Goal: Contribute content: Contribute content

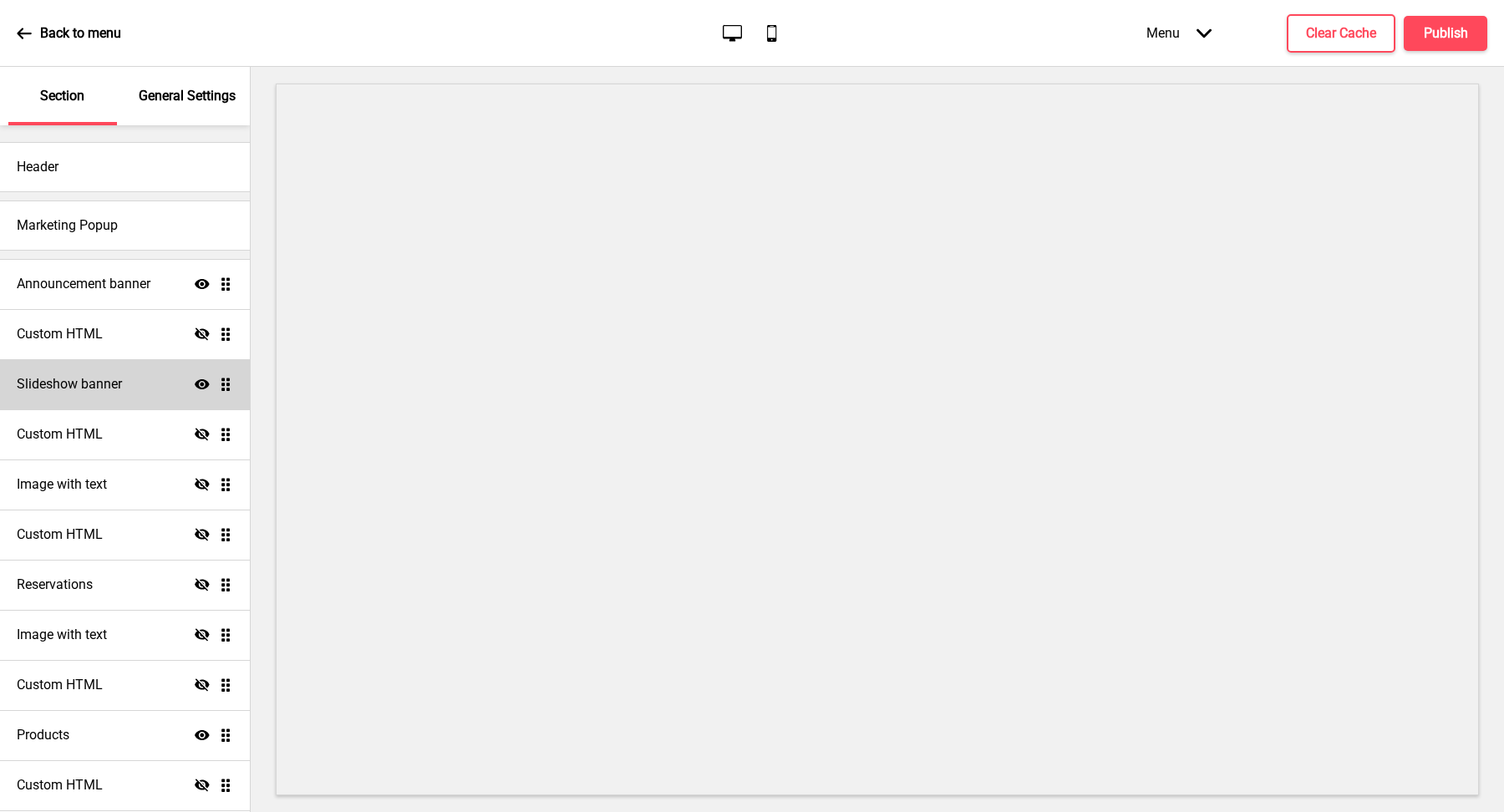
click at [128, 382] on div "Slideshow banner Show Drag" at bounding box center [125, 384] width 250 height 50
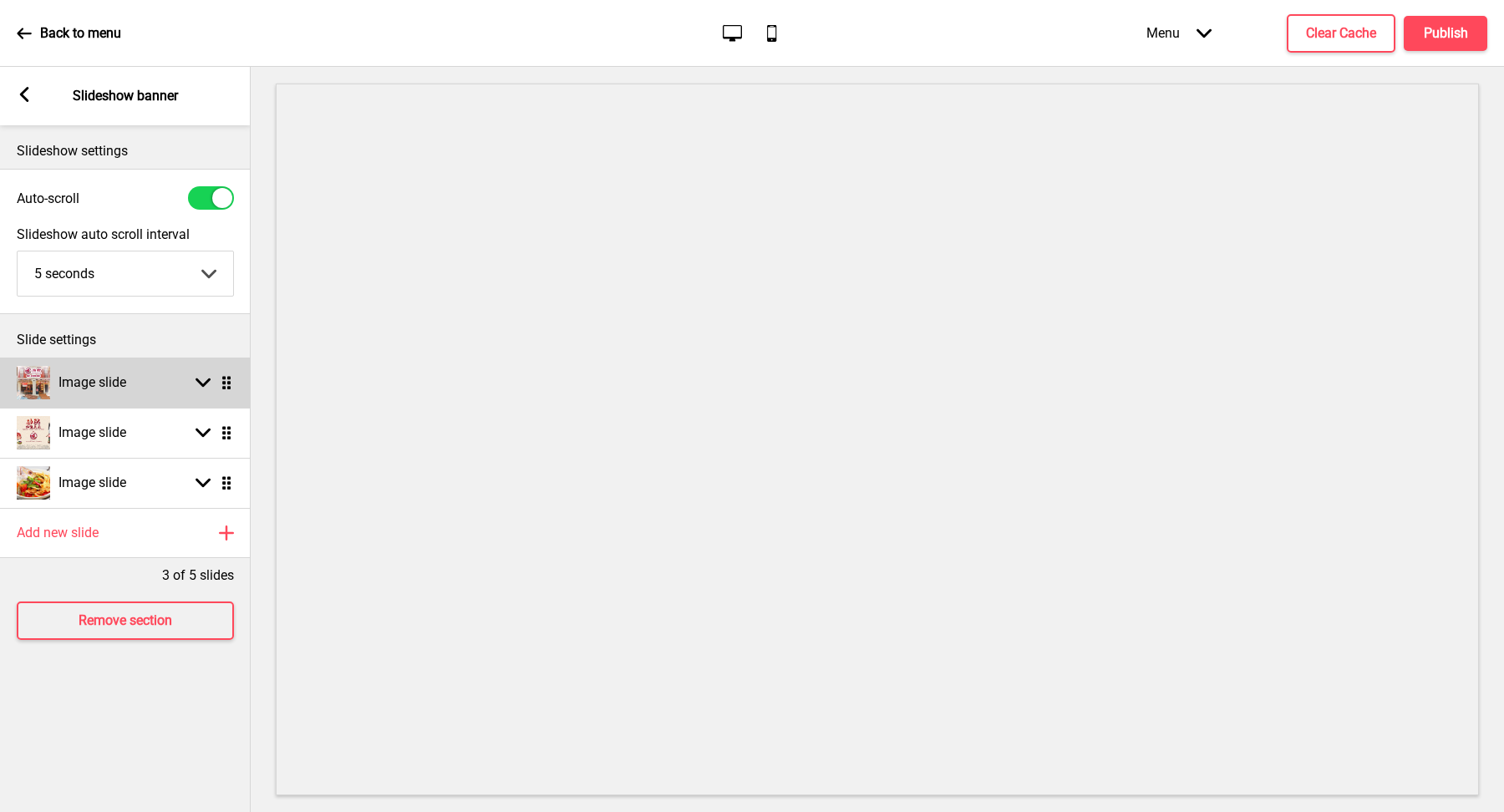
click at [114, 373] on h4 "Image slide" at bounding box center [92, 383] width 68 height 19
select select "right"
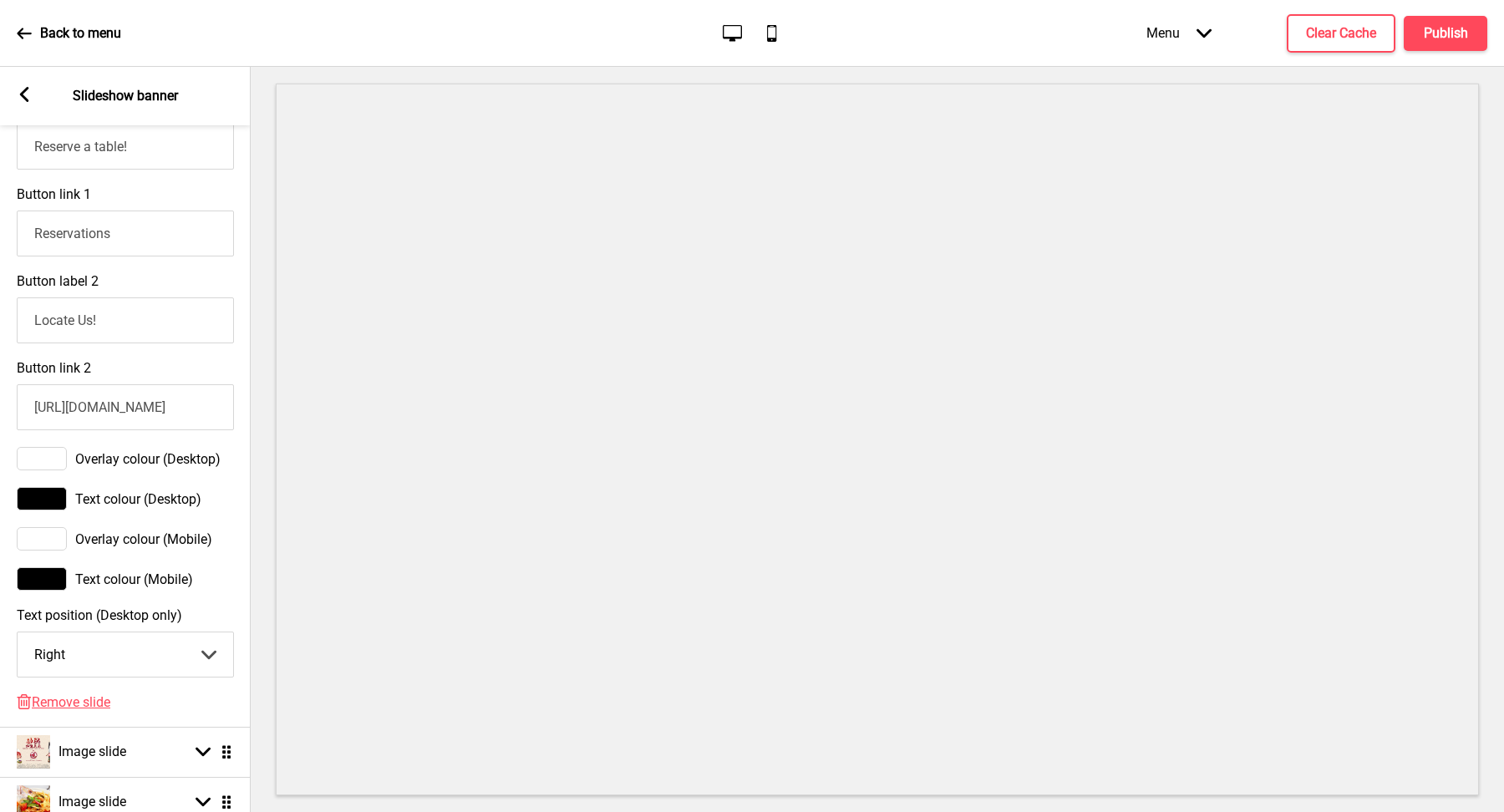
scroll to position [744, 0]
click at [20, 89] on rect at bounding box center [25, 95] width 15 height 15
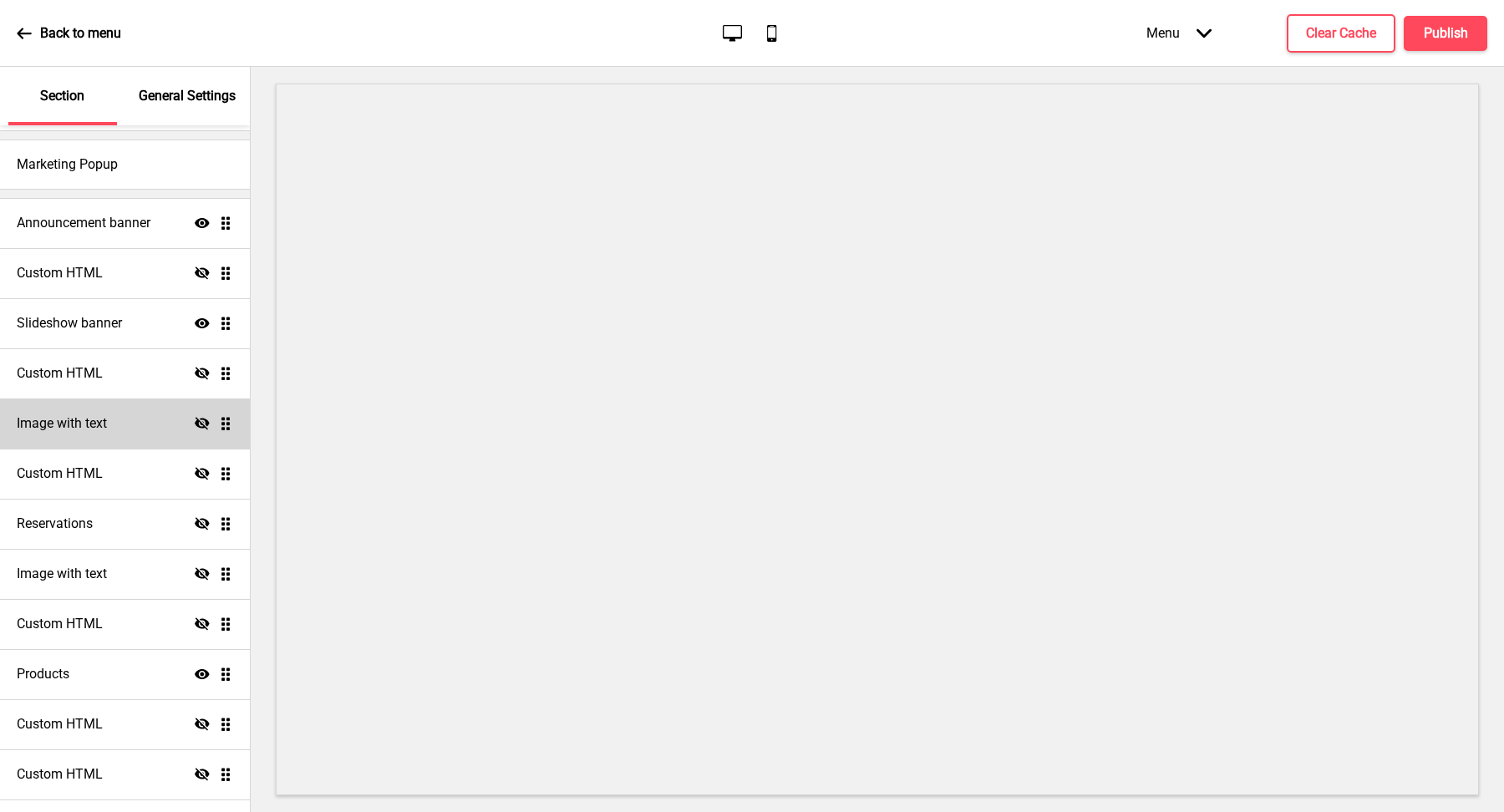
scroll to position [1, 0]
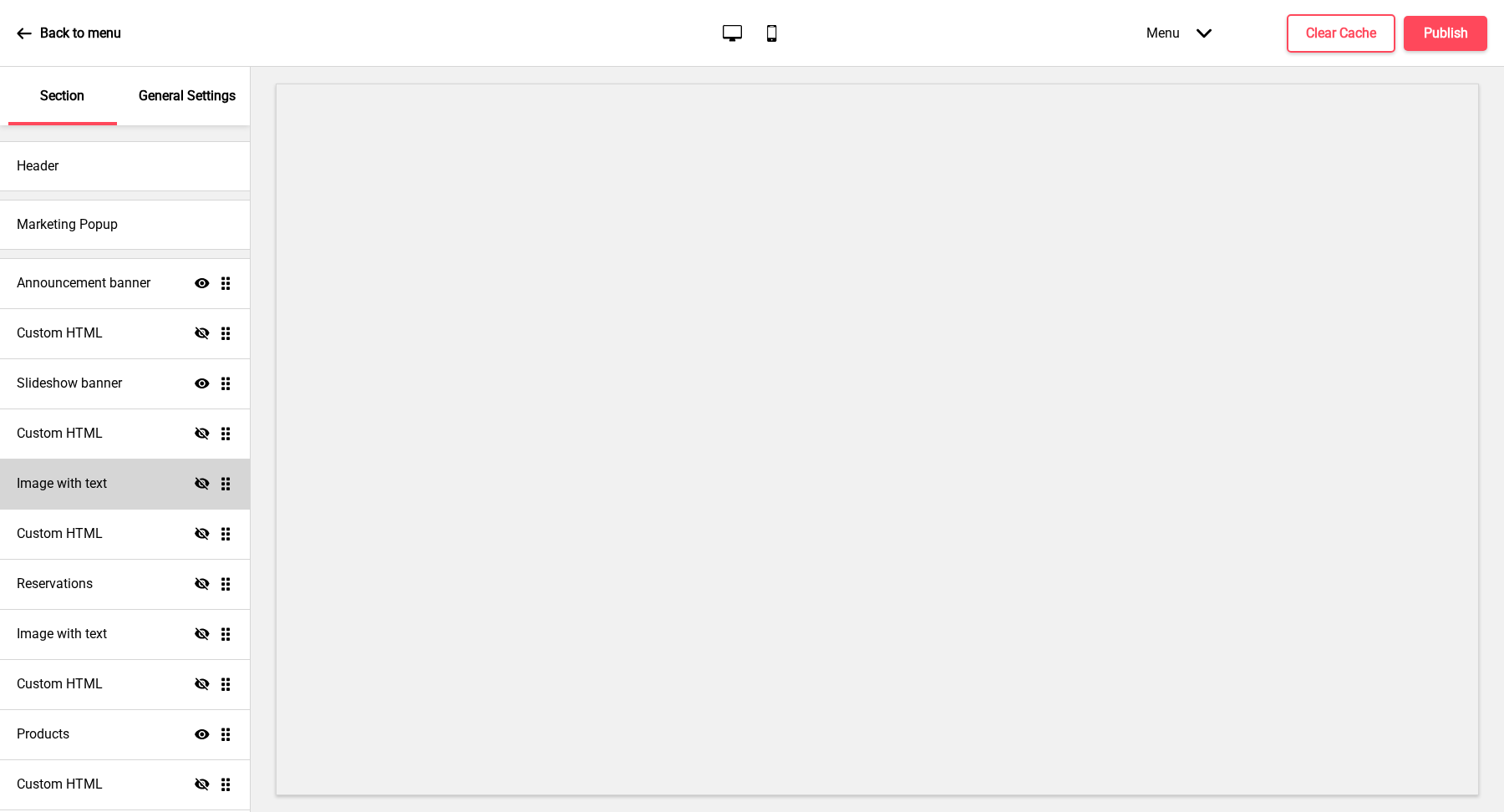
click at [199, 487] on icon at bounding box center [202, 482] width 15 height 13
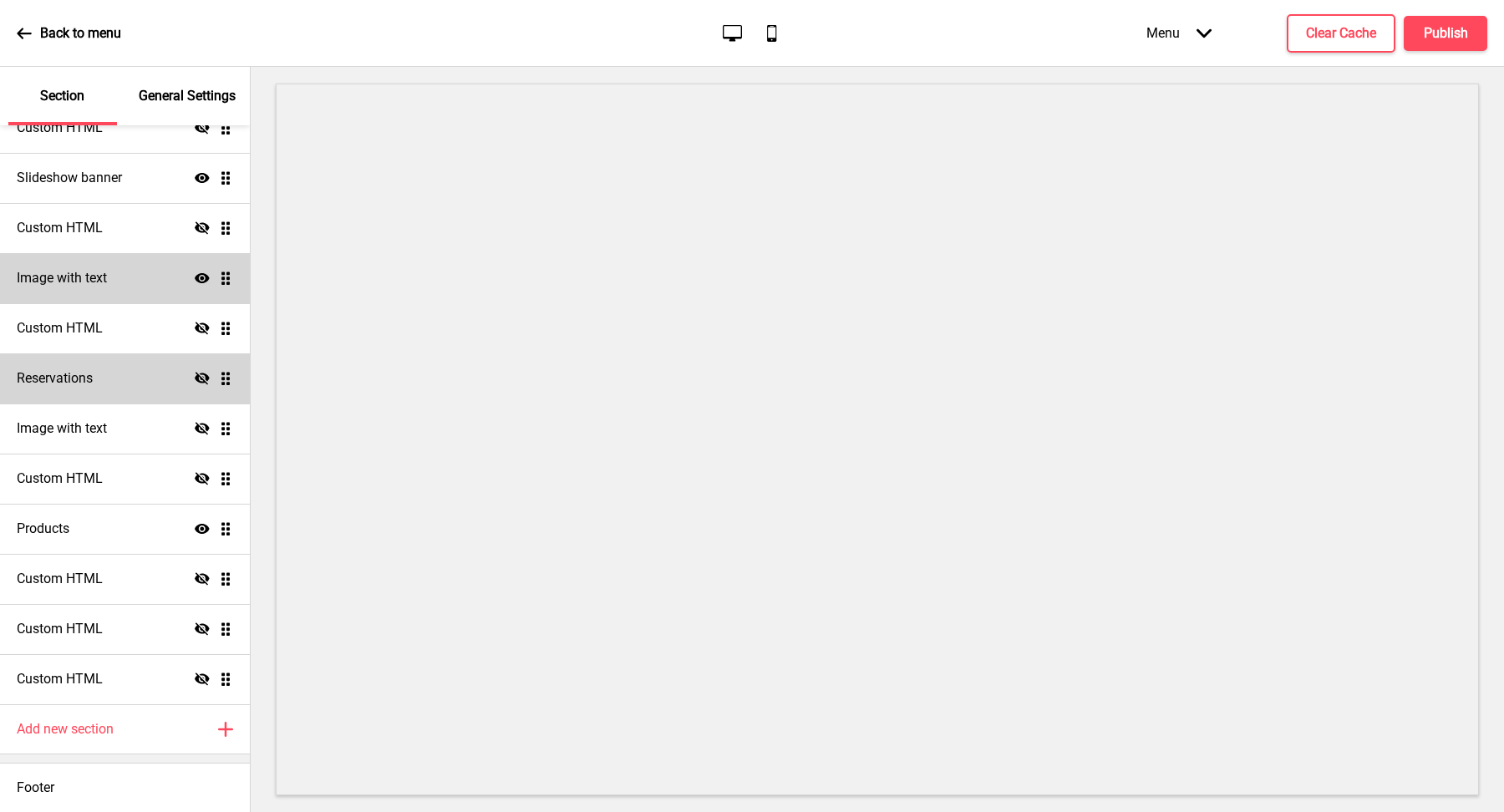
scroll to position [0, 0]
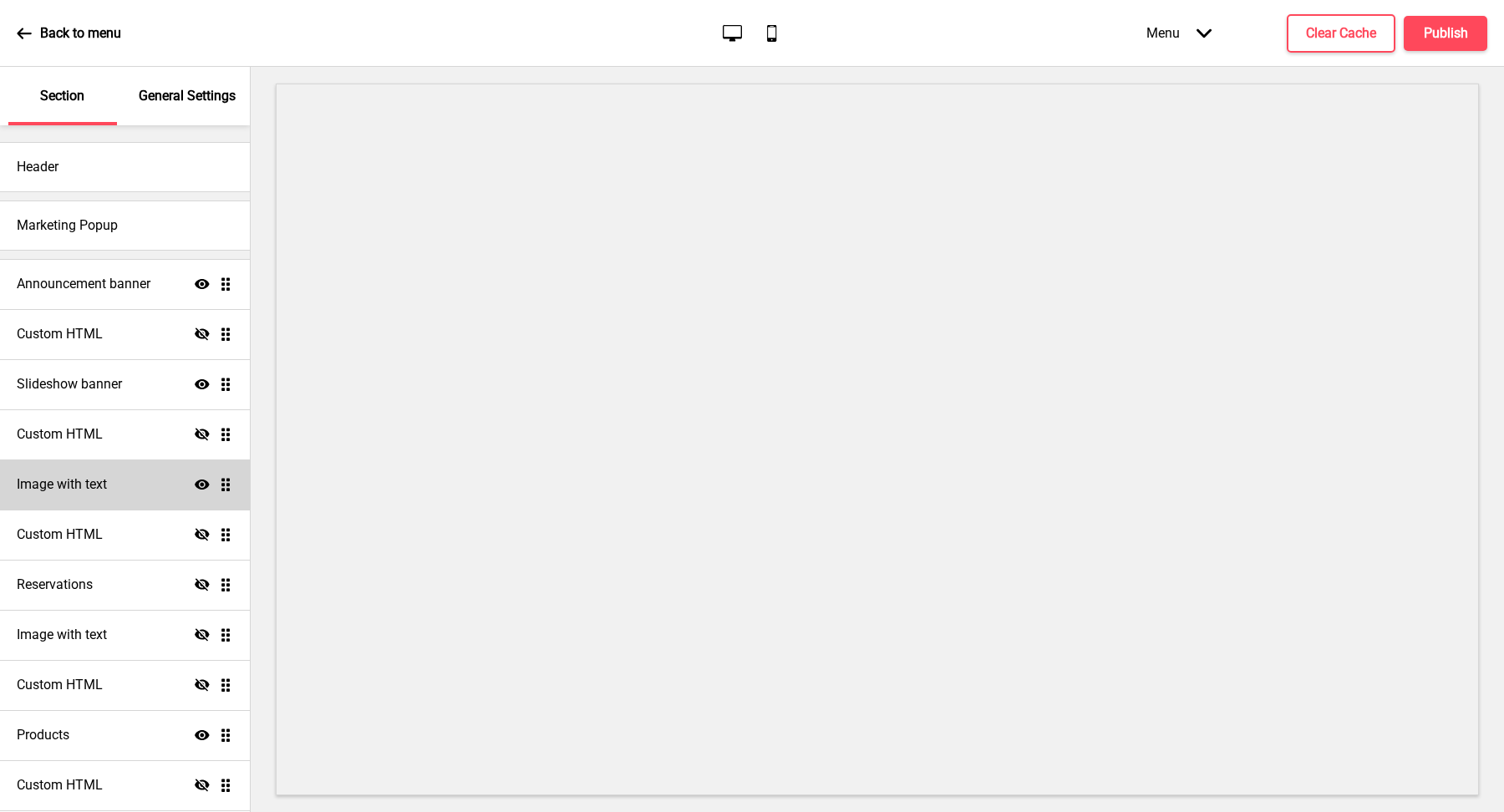
click at [89, 479] on h4 "Image with text" at bounding box center [62, 484] width 90 height 19
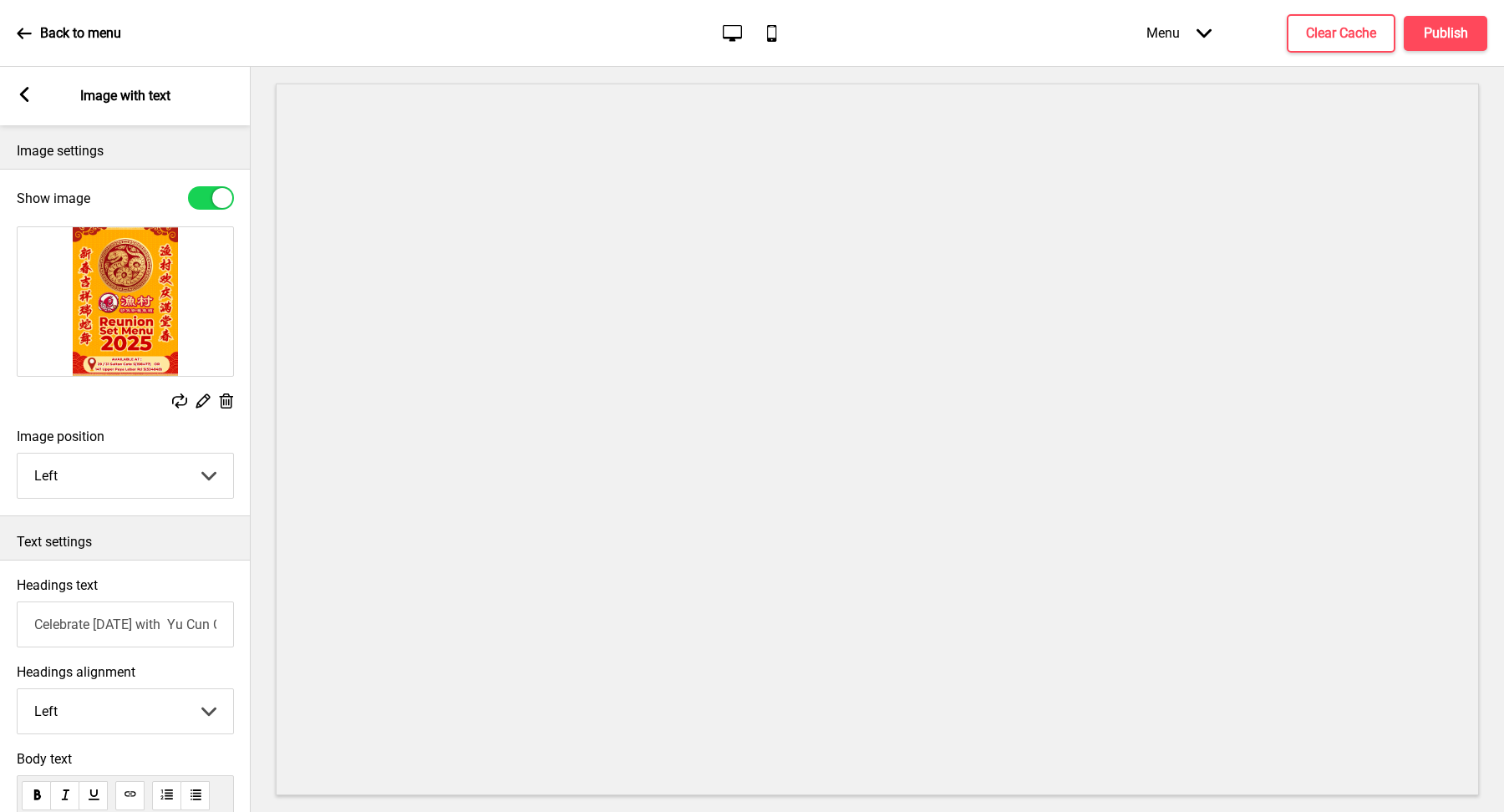
click at [164, 401] on div "Replace Edit Delete" at bounding box center [125, 403] width 217 height 19
click at [182, 398] on rect at bounding box center [180, 401] width 15 height 15
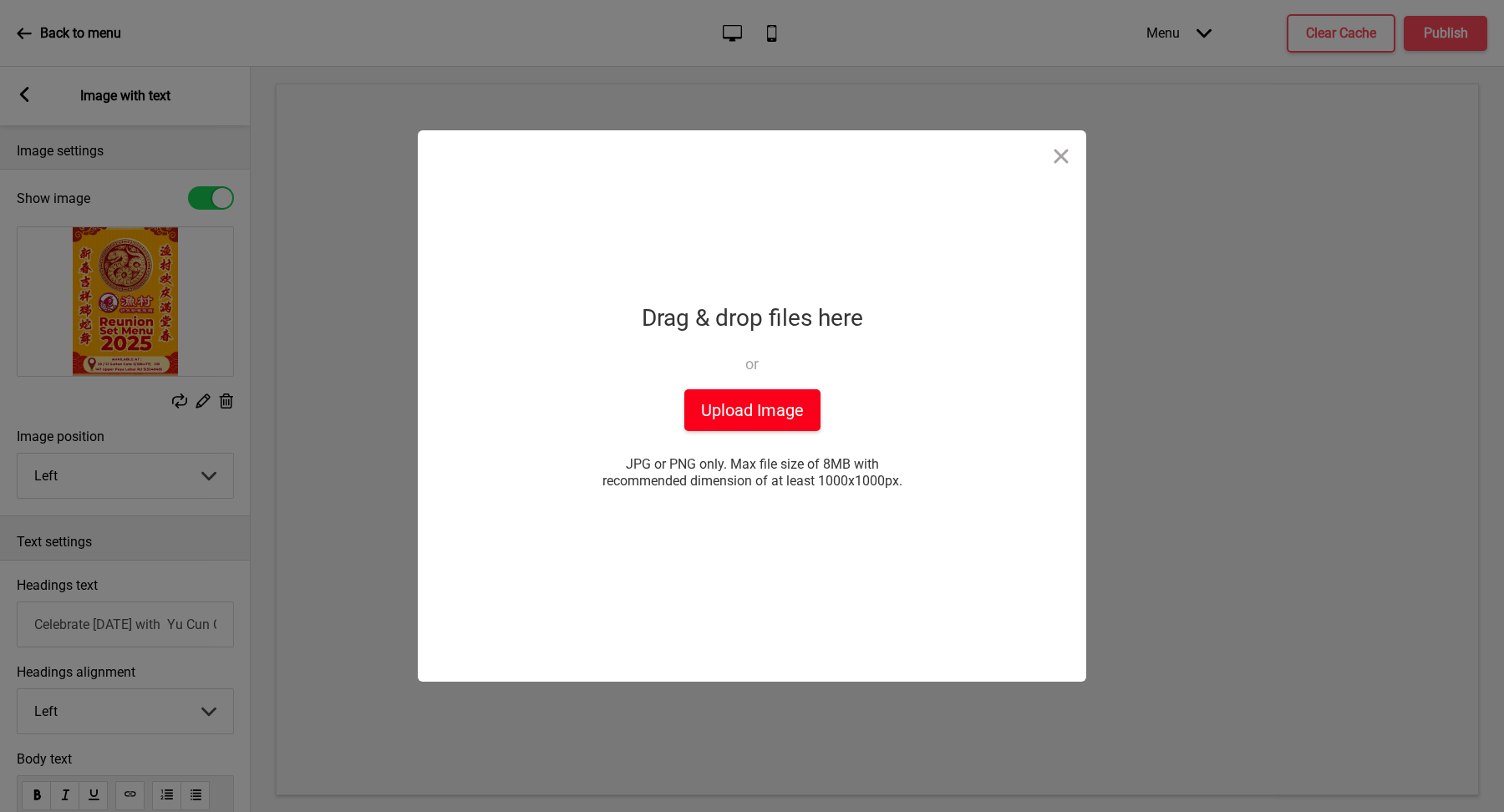
click at [725, 412] on button "Upload Image" at bounding box center [752, 410] width 136 height 41
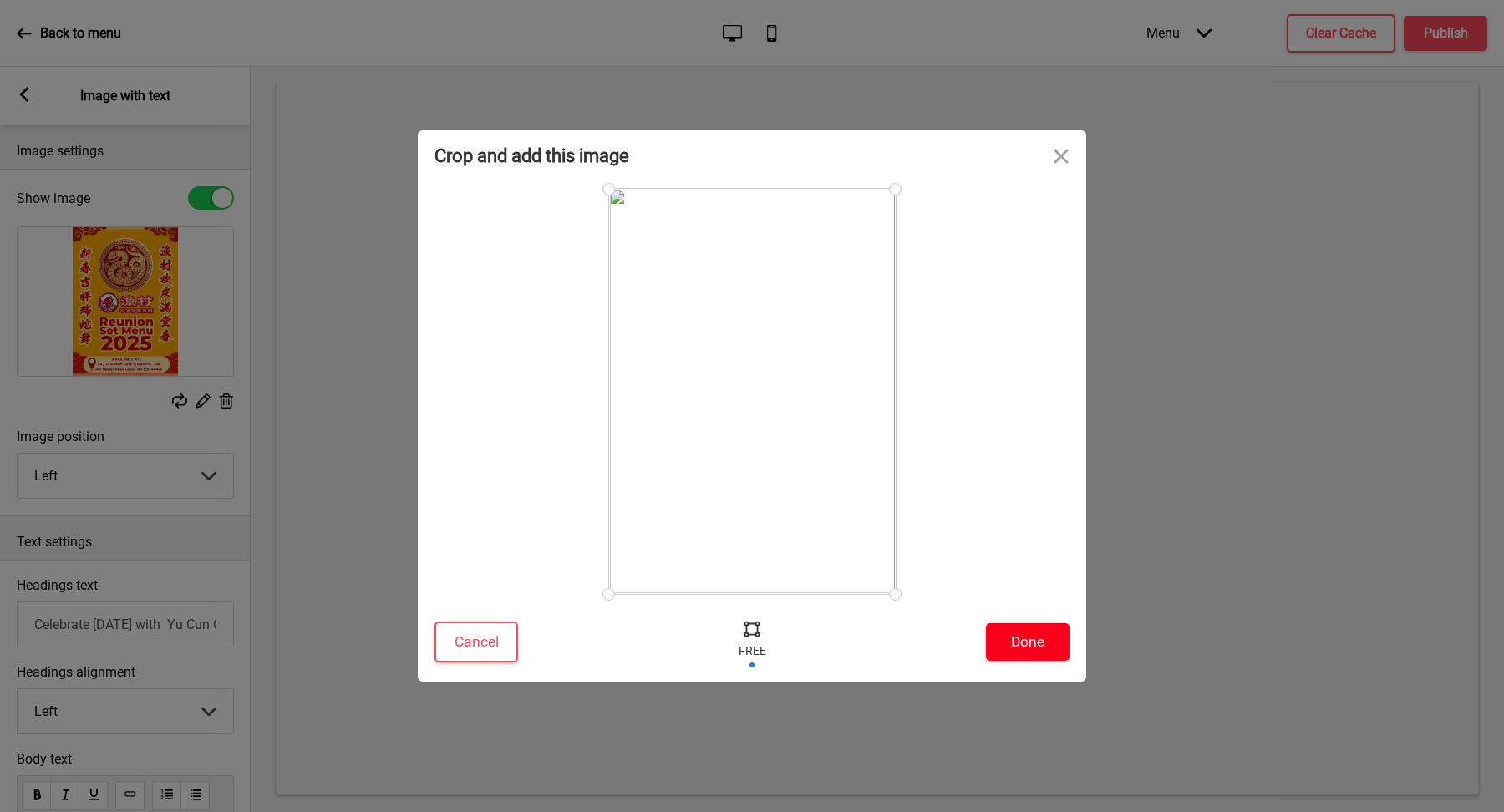
click at [1032, 634] on button "Done" at bounding box center [1027, 641] width 84 height 37
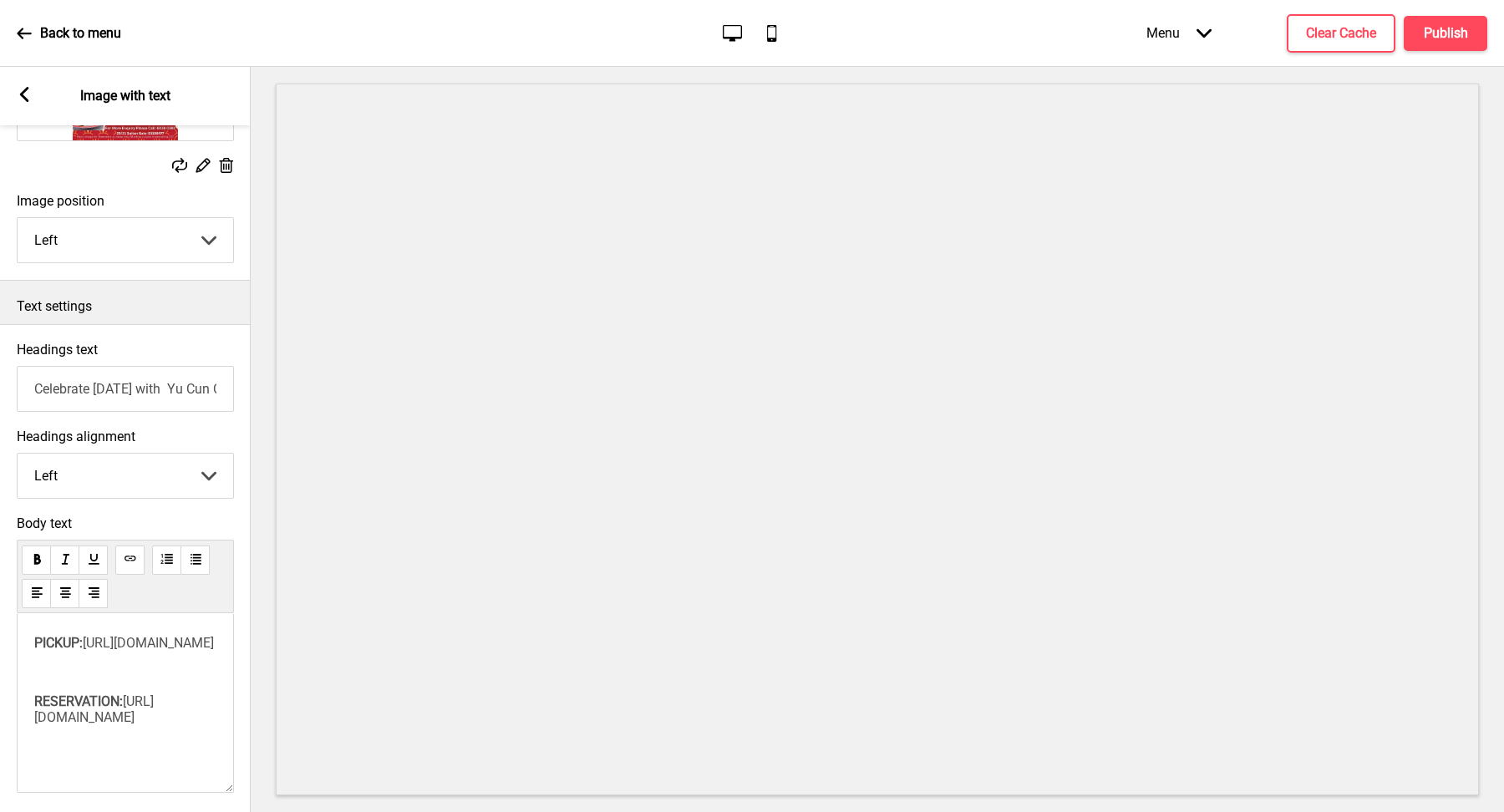
scroll to position [237, 0]
click at [69, 380] on input "Celebrate [DATE] with Yu Cun Claypot [PERSON_NAME] Fish Head!" at bounding box center [125, 388] width 217 height 46
click at [85, 371] on input "[PERSON_NAME]" at bounding box center [125, 388] width 217 height 46
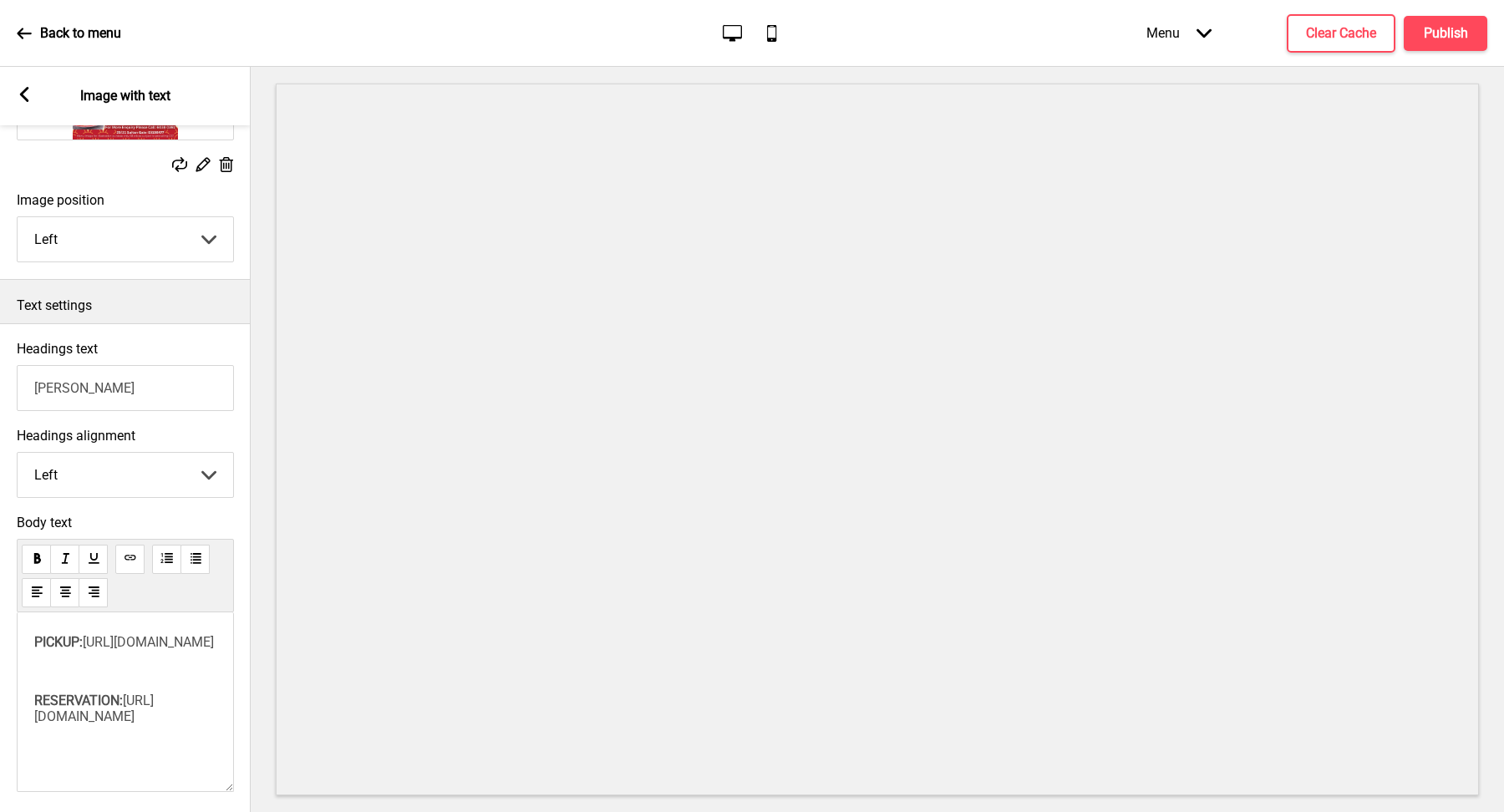
click at [85, 371] on input "[PERSON_NAME]" at bounding box center [125, 388] width 217 height 46
type input "x"
paste input "Mini Gathering Menus Made for Sharing"
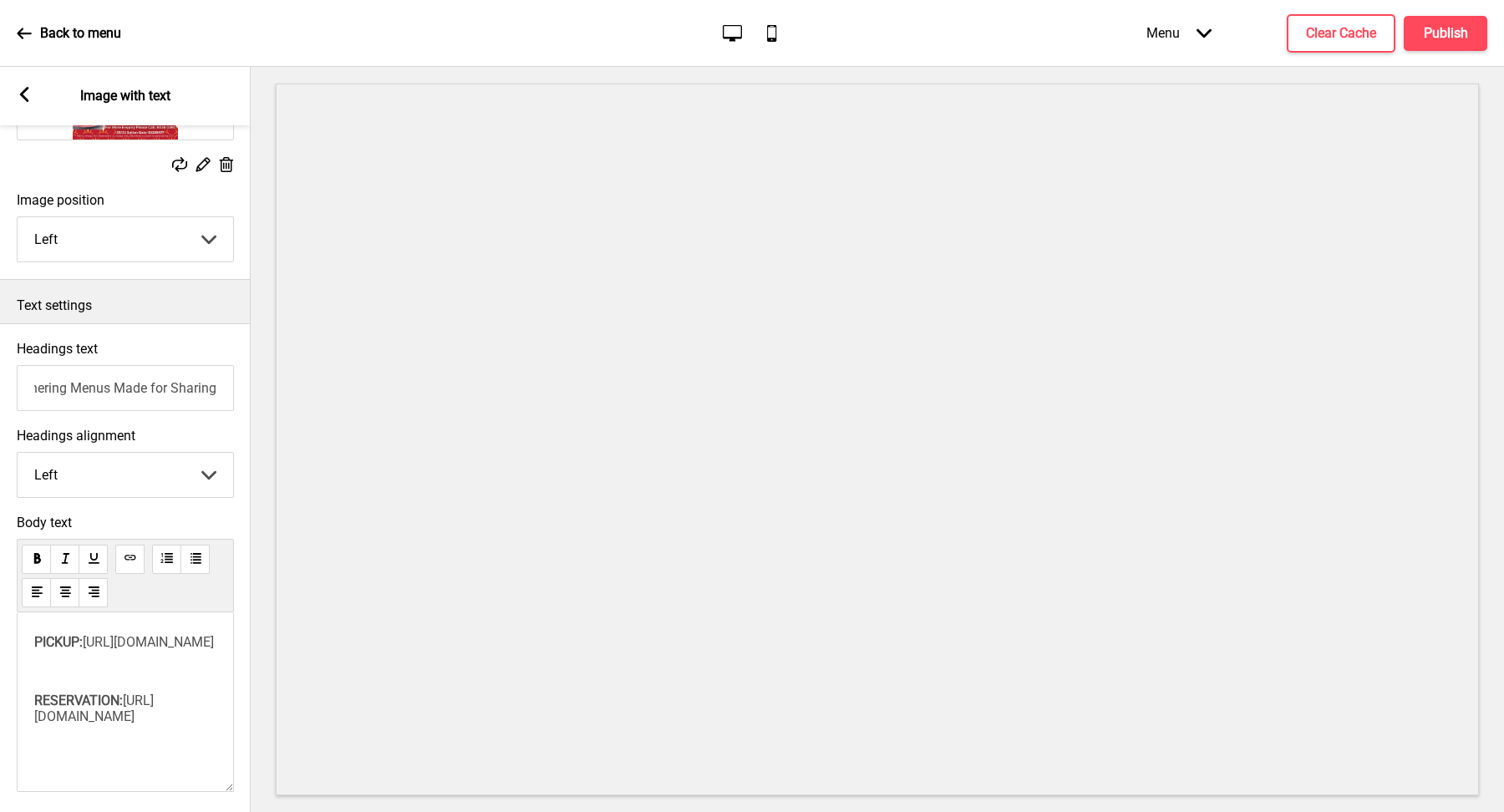
type input "Mini Gathering Menus Made for Sharing"
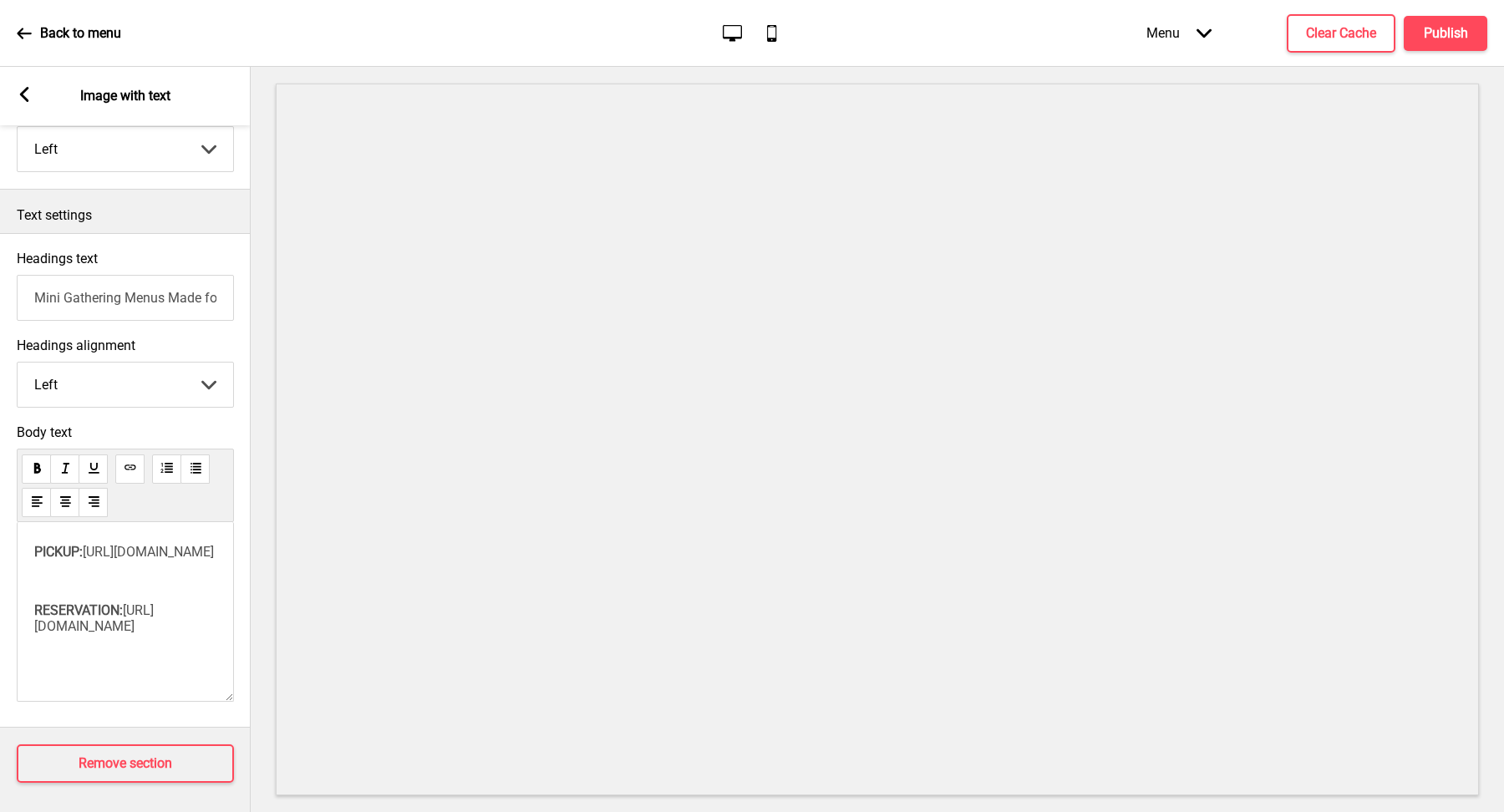
click at [175, 634] on p "RESERVATION: ﻿ [URL][DOMAIN_NAME]" at bounding box center [125, 619] width 182 height 32
drag, startPoint x: 184, startPoint y: 670, endPoint x: 2, endPoint y: 546, distance: 220.2
click at [3, 546] on div "Body text PICKUP: [URL][DOMAIN_NAME] ﻿ ﻿ RESERVATION: ﻿ [URL][DOMAIN_NAME]" at bounding box center [125, 567] width 251 height 302
click at [126, 613] on div "﻿ ﻿ ﻿" at bounding box center [125, 612] width 217 height 180
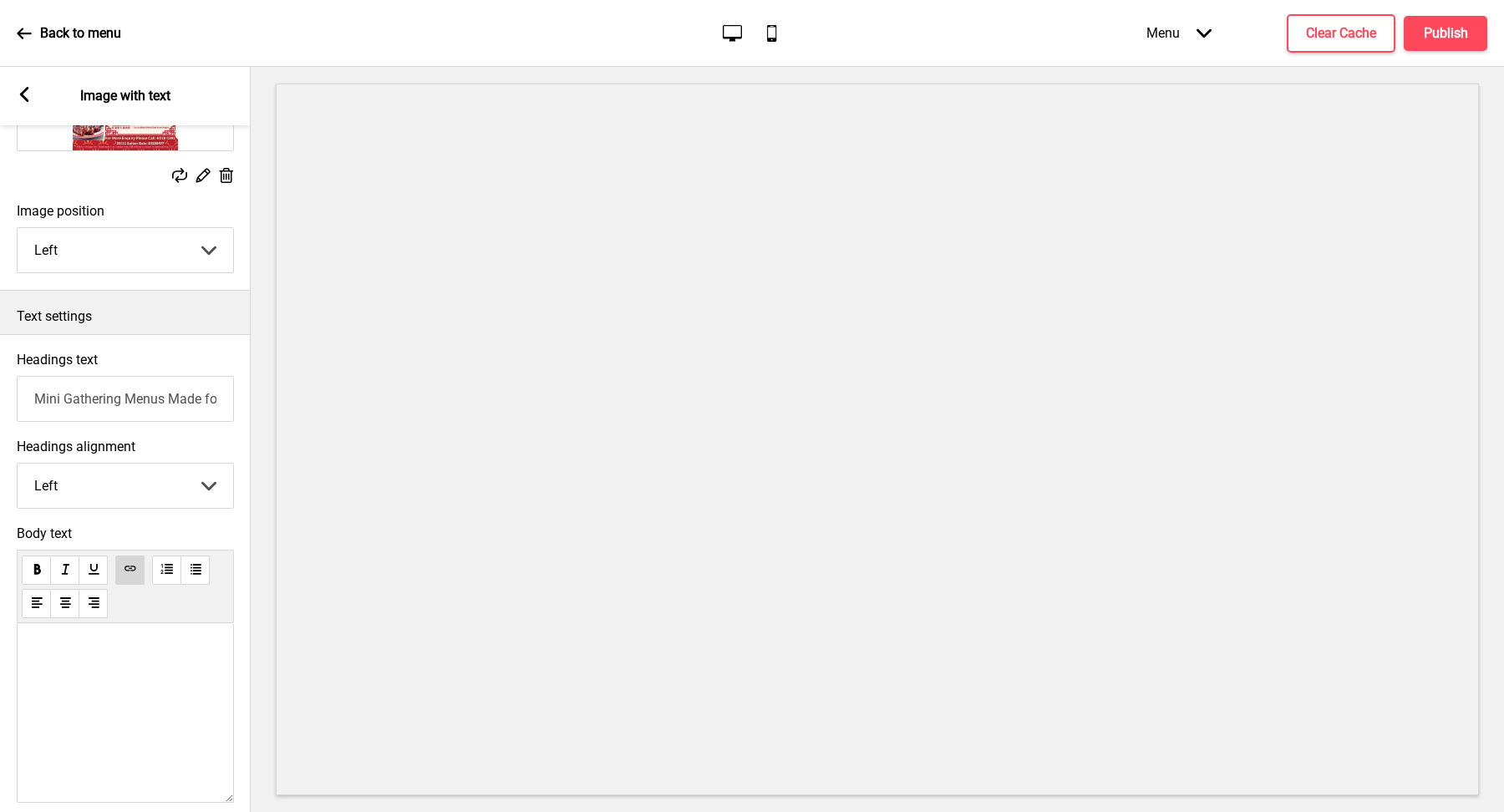
click at [76, 630] on div "﻿ ﻿ ﻿" at bounding box center [125, 712] width 217 height 180
click at [63, 647] on p "﻿ ﻿ ﻿" at bounding box center [125, 652] width 182 height 16
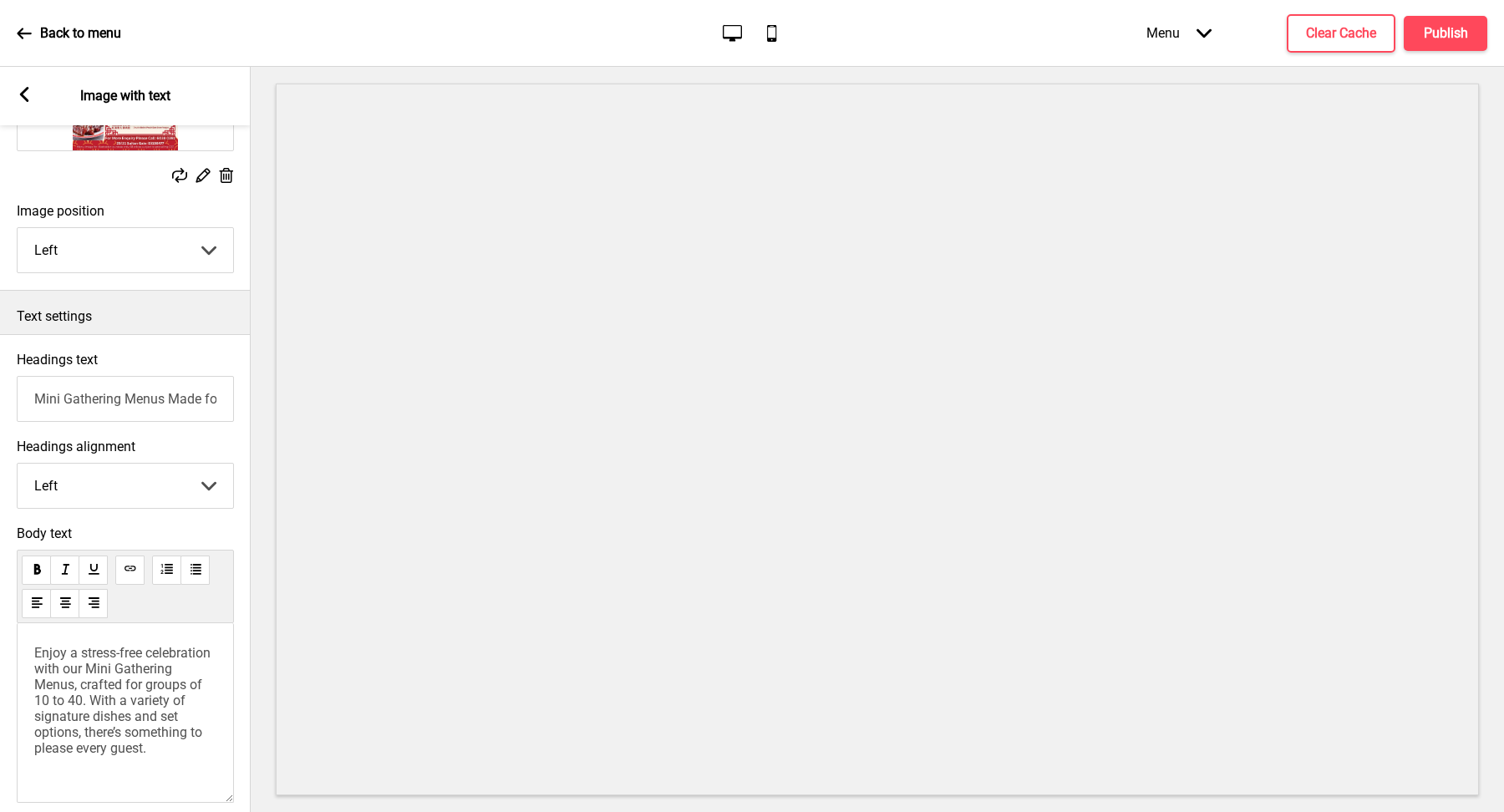
scroll to position [326, 0]
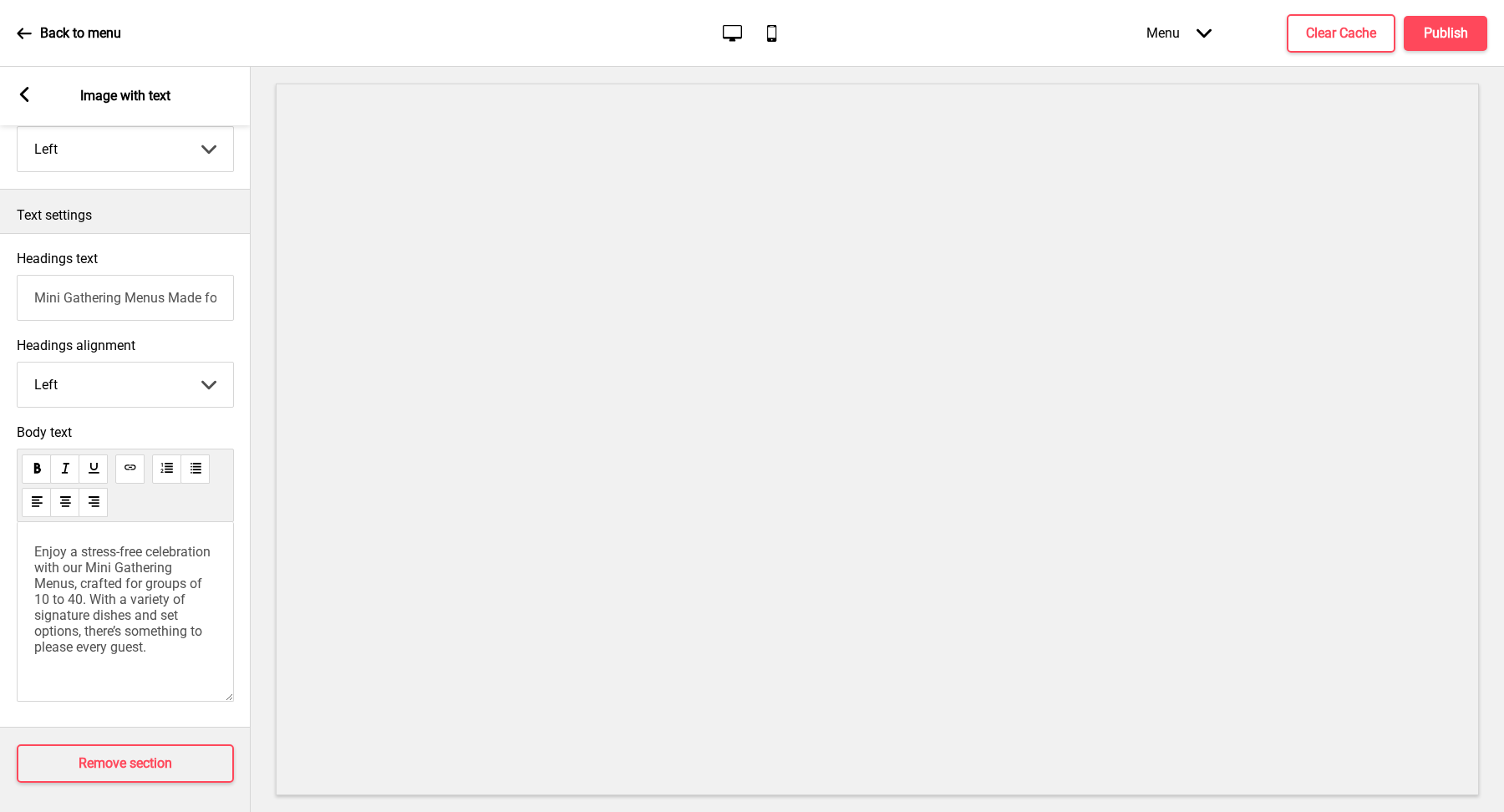
click at [152, 589] on span "Enjoy a stress-free celebration with our Mini Gathering Menus, crafted for grou…" at bounding box center [124, 598] width 180 height 111
click at [161, 587] on p "Enjoy a stress-free celebration with our Mini Gathering Menus, crafted for grou…" at bounding box center [125, 575] width 182 height 63
click at [1351, 47] on button "Clear Cache" at bounding box center [1341, 33] width 108 height 38
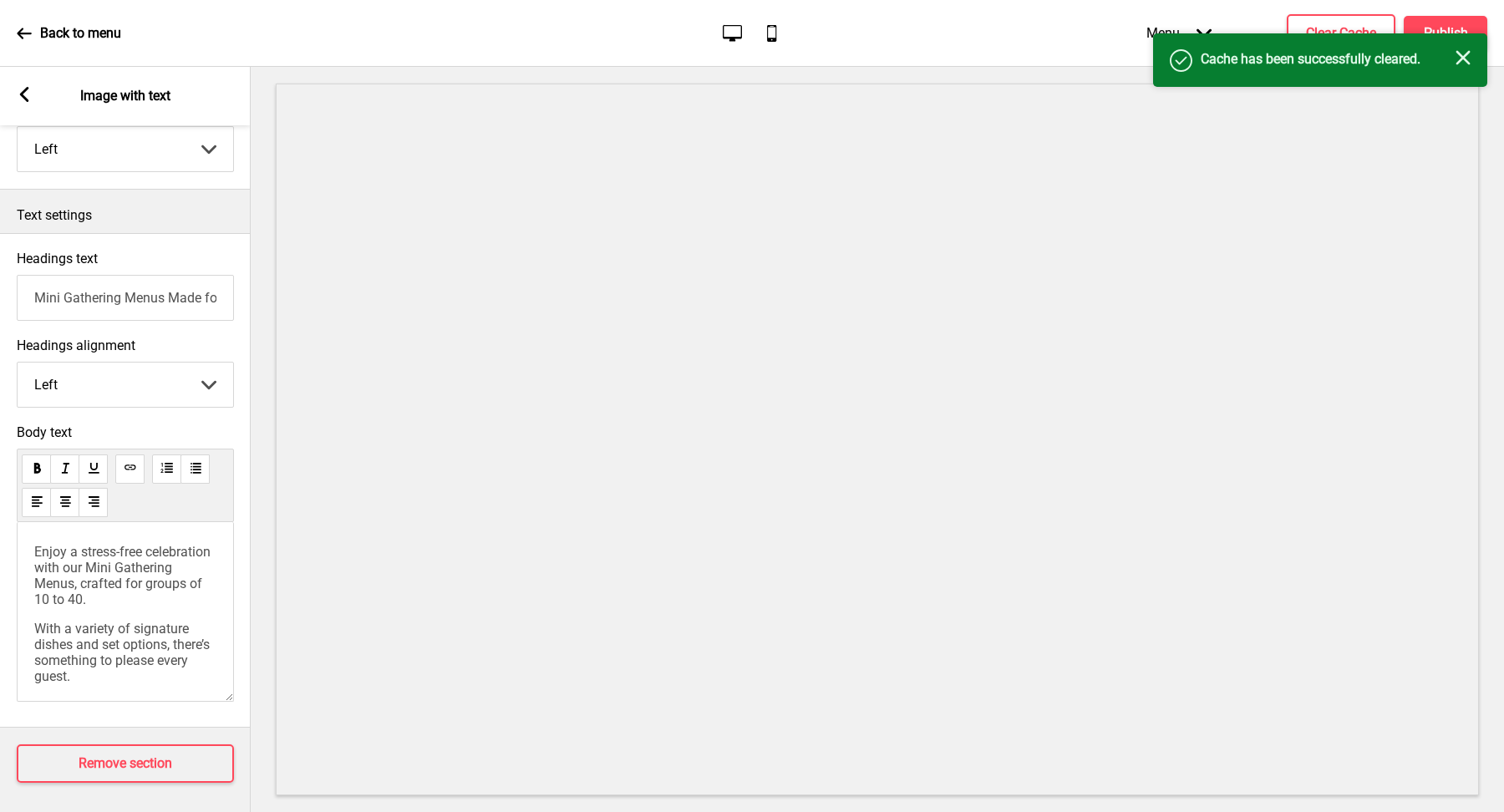
click at [1467, 56] on icon "Close" at bounding box center [1463, 57] width 15 height 15
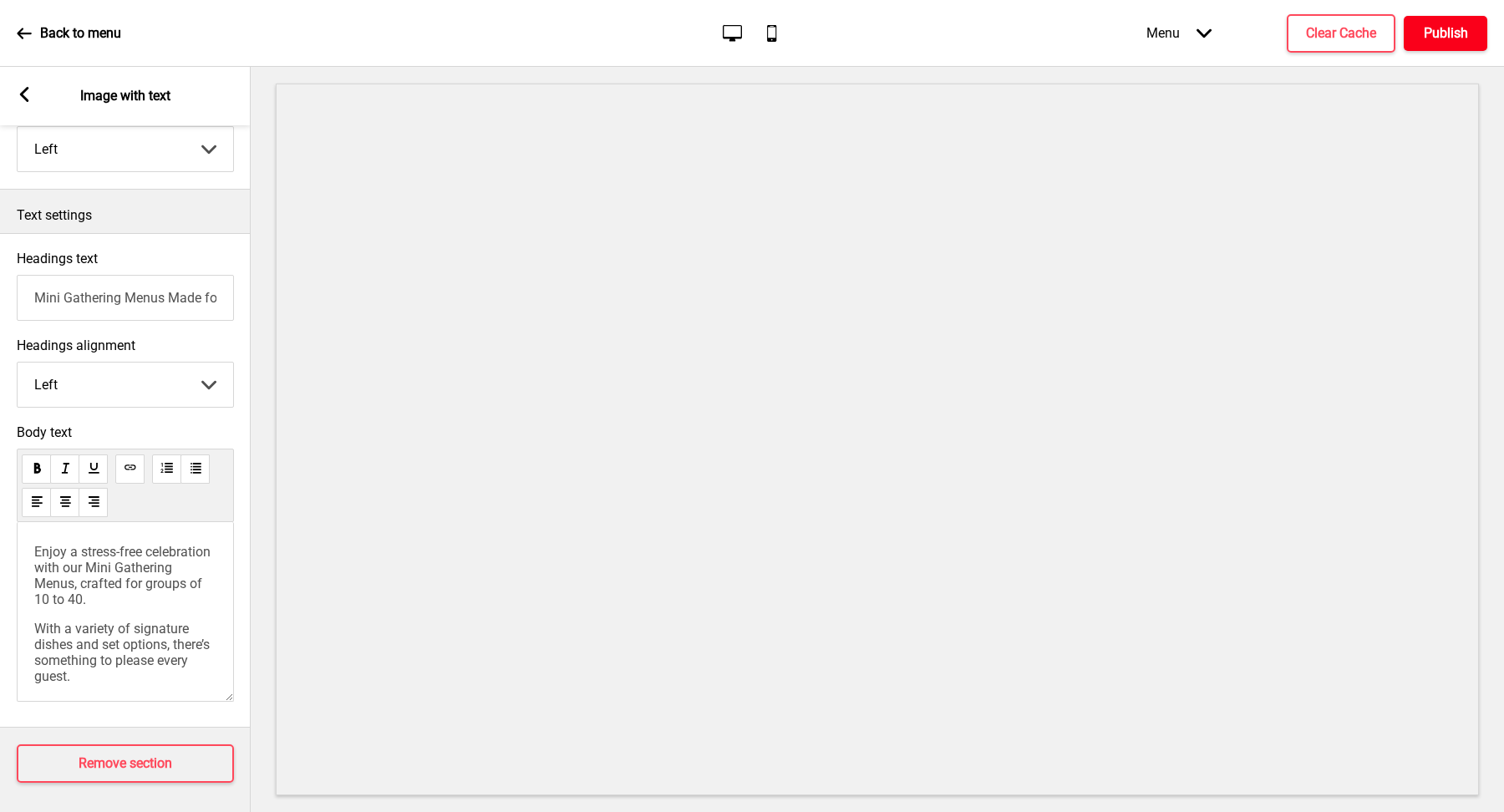
click at [1444, 30] on h4 "Publish" at bounding box center [1446, 34] width 44 height 19
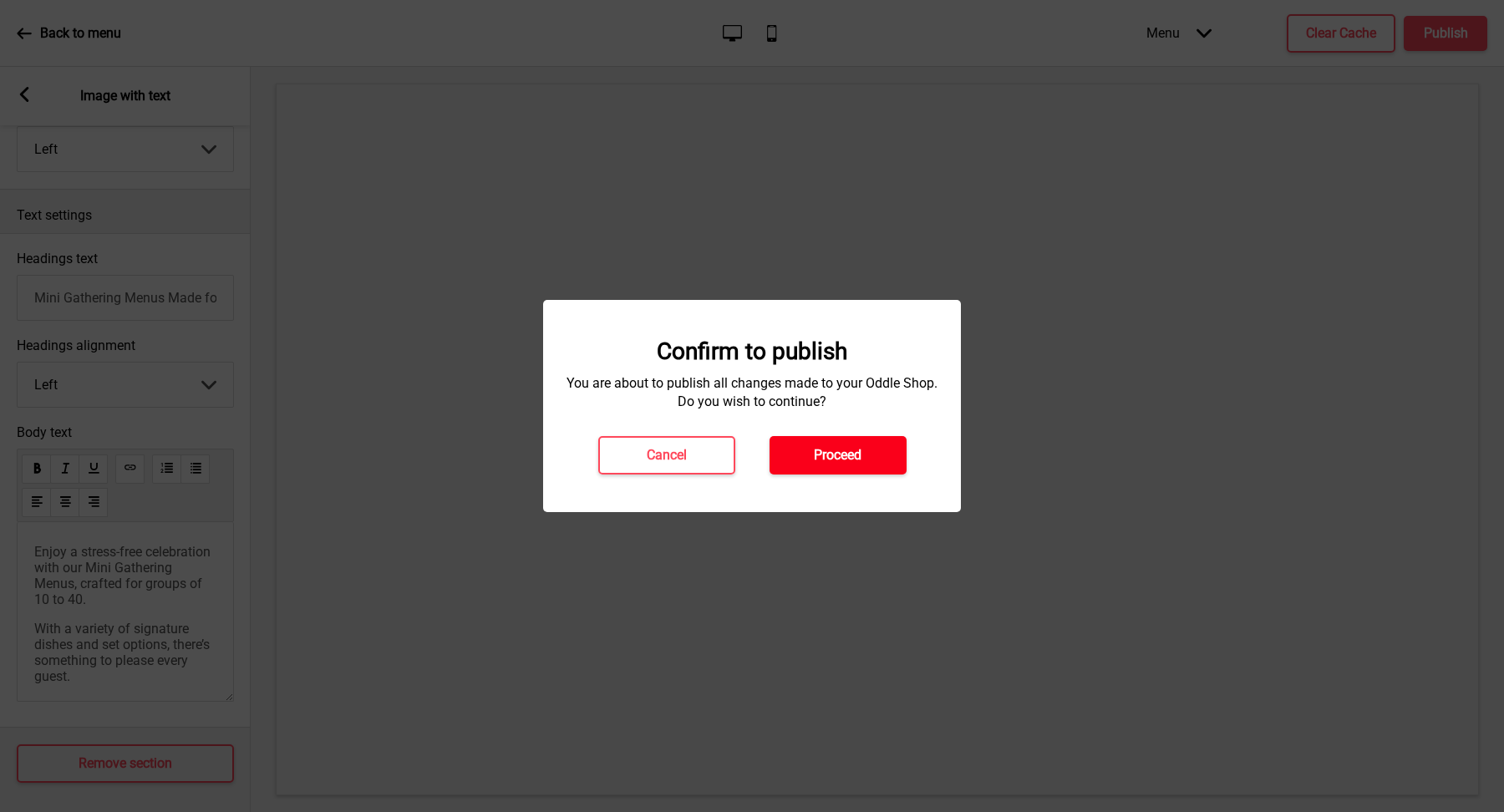
click at [871, 472] on button "Proceed" at bounding box center [838, 455] width 137 height 38
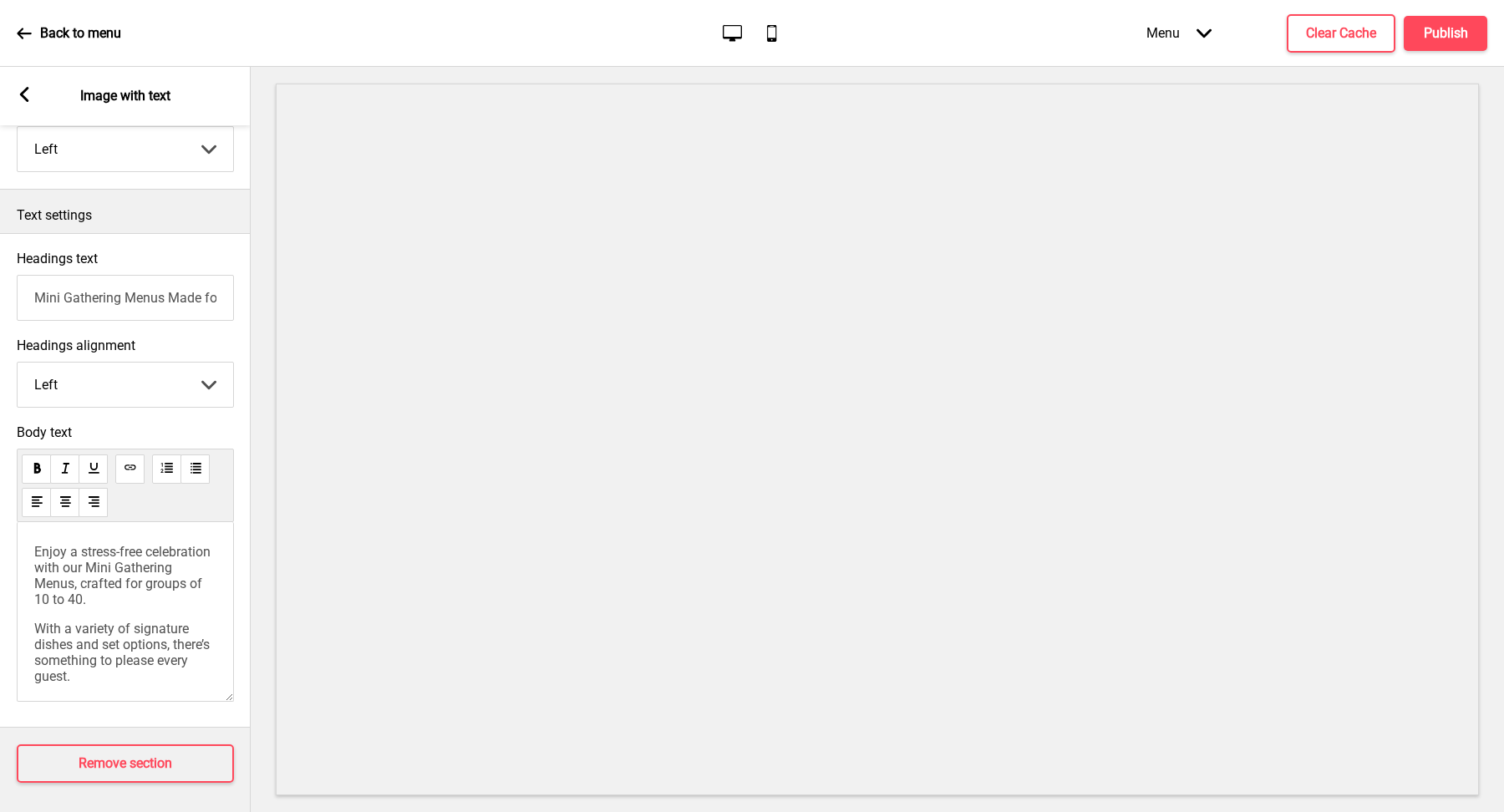
scroll to position [11, 0]
click at [116, 672] on div "Enjoy a stress-free celebration with our Mini Gathering Menus, crafted for grou…" at bounding box center [125, 612] width 217 height 180
click at [127, 659] on p "With a variety of signature dishes and set options, there’s something to please…" at bounding box center [125, 641] width 182 height 63
drag, startPoint x: 112, startPoint y: 659, endPoint x: 6, endPoint y: 664, distance: 106.1
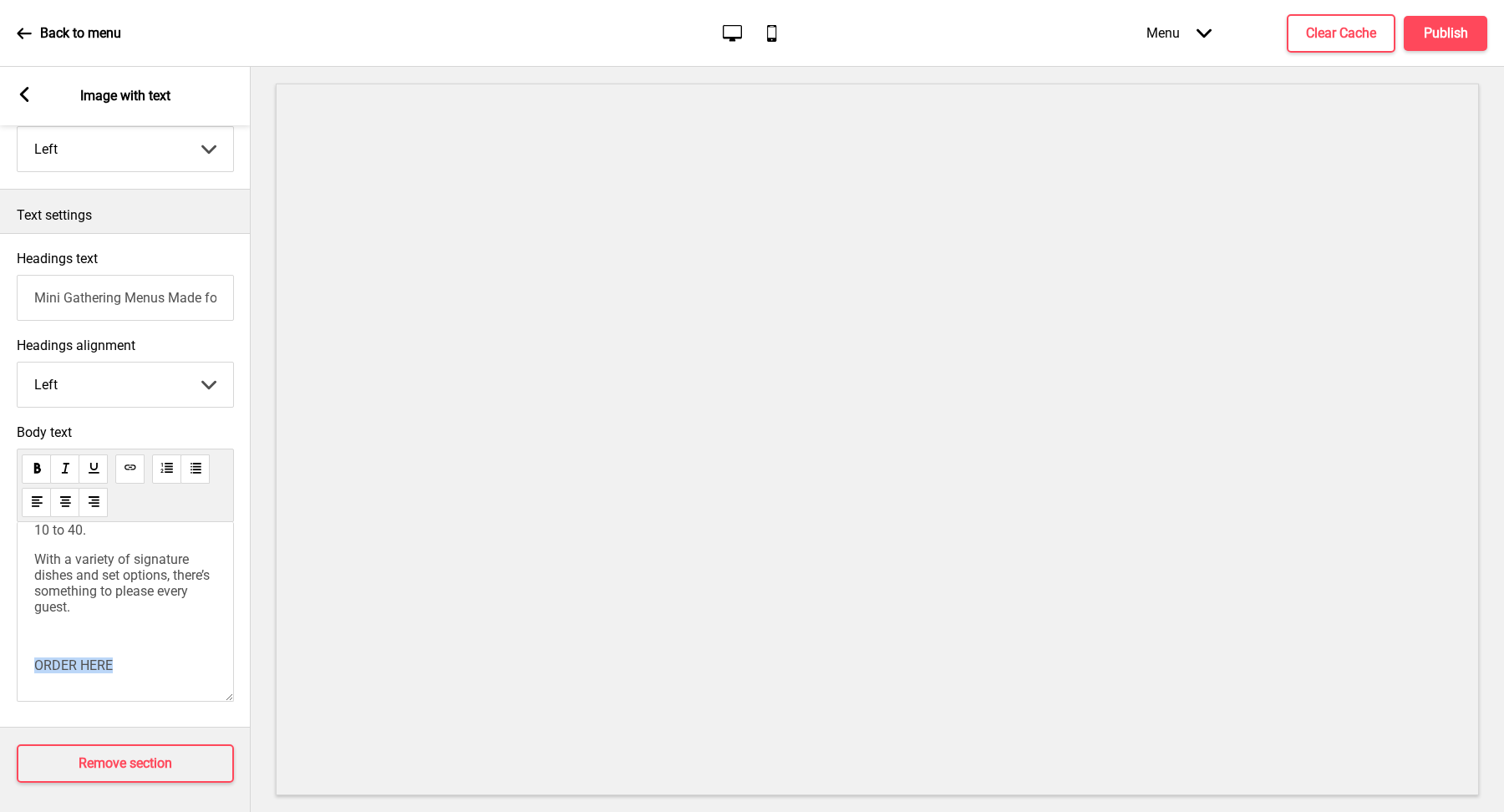
click at [6, 664] on div "Body text Enjoy a stress-free celebration with our Mini Gathering Menus, crafte…" at bounding box center [125, 567] width 251 height 302
click at [124, 461] on use at bounding box center [129, 467] width 13 height 13
click at [121, 603] on p "With a variety of signature dishes and set options, there’s something to please…" at bounding box center [125, 582] width 182 height 63
click at [101, 661] on span "ORDER HERE" at bounding box center [74, 665] width 79 height 16
drag, startPoint x: 129, startPoint y: 662, endPoint x: 65, endPoint y: 659, distance: 64.1
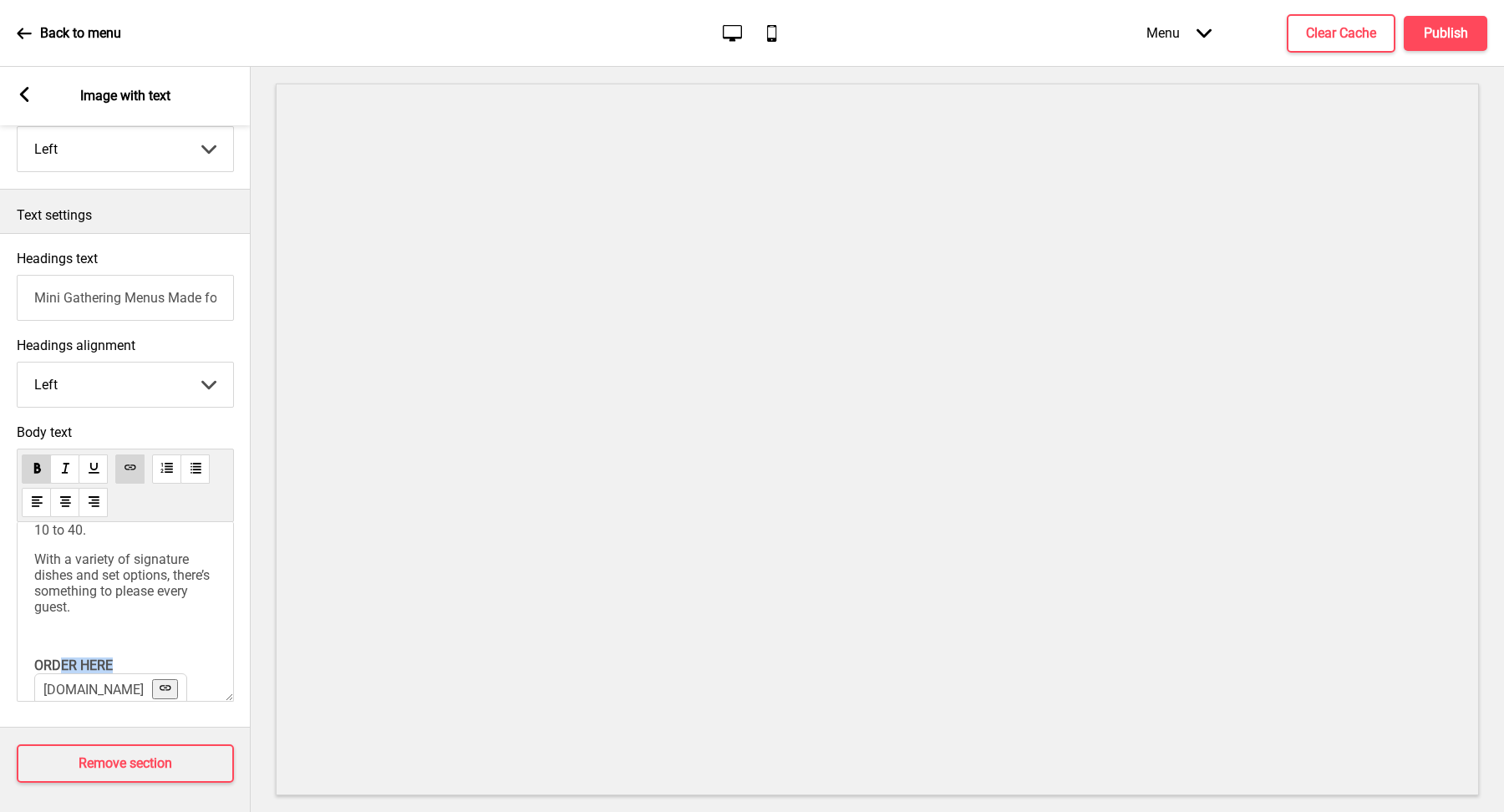
click at [65, 659] on p "﻿ ORDER HERE [DOMAIN_NAME] ﻿ ﻿ ﻿" at bounding box center [125, 665] width 182 height 16
click at [123, 638] on p "﻿" at bounding box center [125, 635] width 182 height 16
drag, startPoint x: 123, startPoint y: 655, endPoint x: 0, endPoint y: 655, distance: 123.0
click at [0, 655] on div "Body text Enjoy a stress-free celebration with our Mini Gathering Menus, crafte…" at bounding box center [125, 567] width 251 height 302
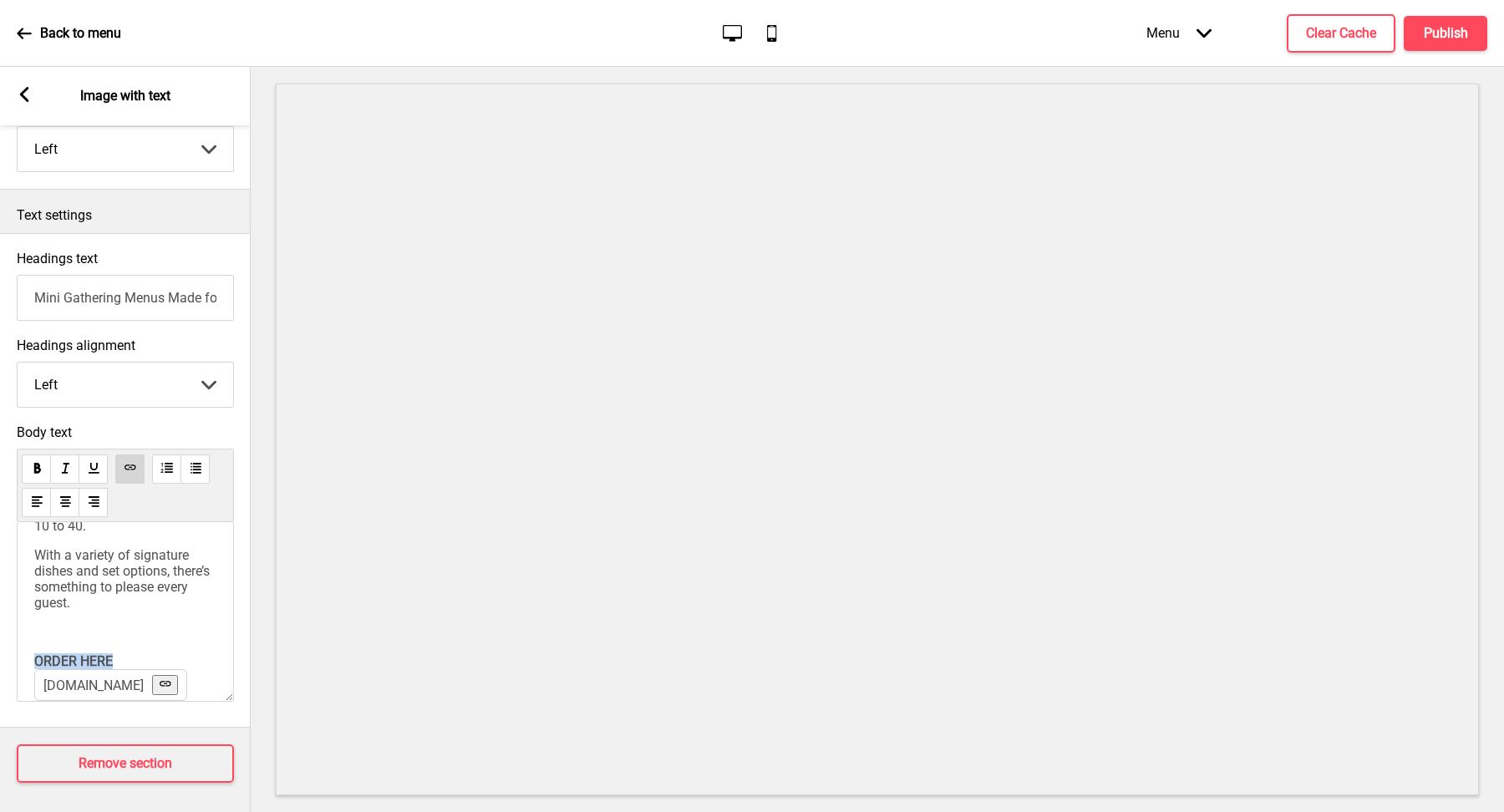
click at [171, 681] on icon at bounding box center [165, 684] width 11 height 5
click at [150, 657] on p "ORDER HERE ﻿ ﻿" at bounding box center [125, 665] width 182 height 16
click at [187, 610] on p "﻿" at bounding box center [125, 618] width 182 height 16
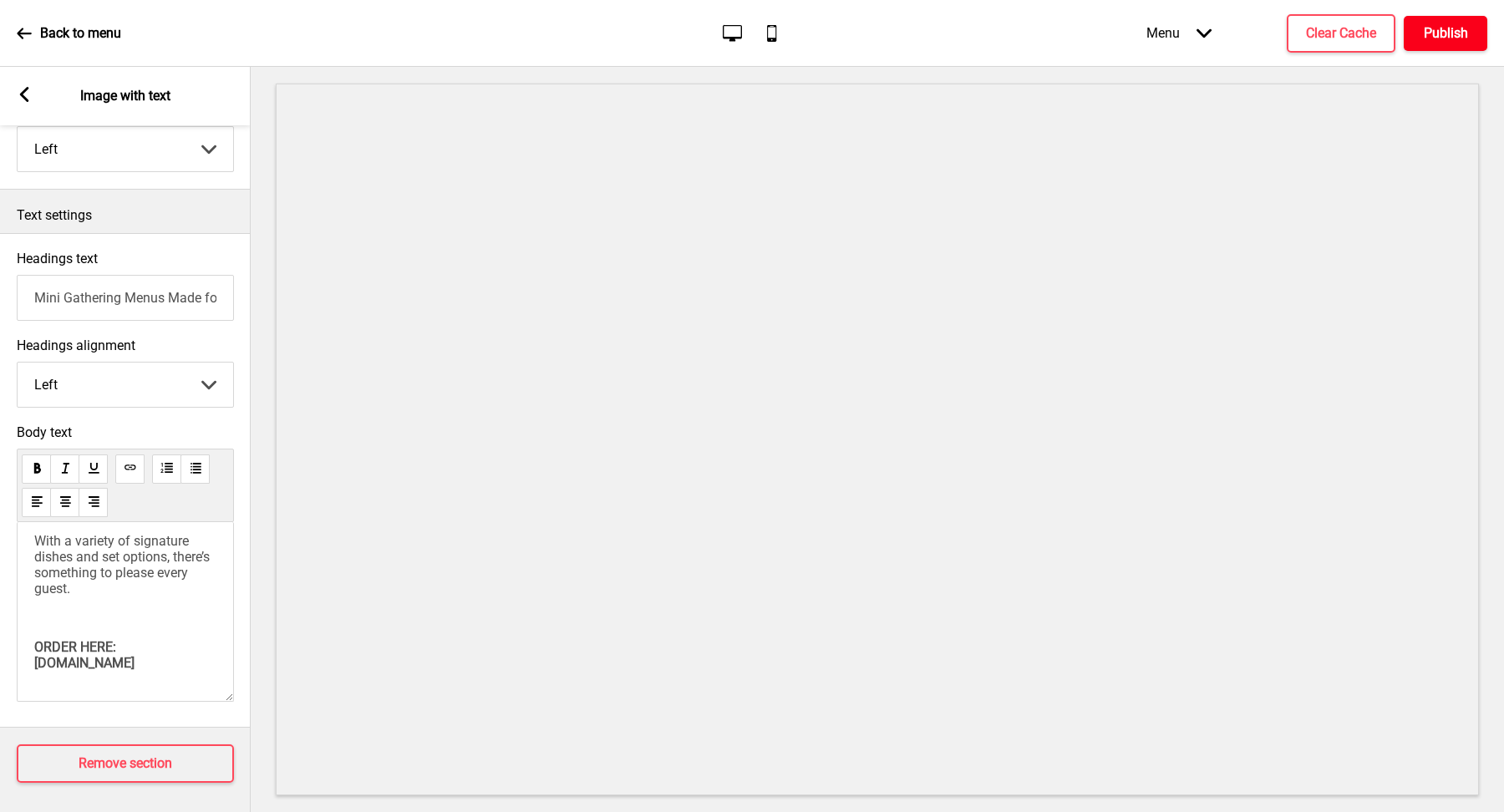
click at [1447, 30] on h4 "Publish" at bounding box center [1446, 34] width 44 height 19
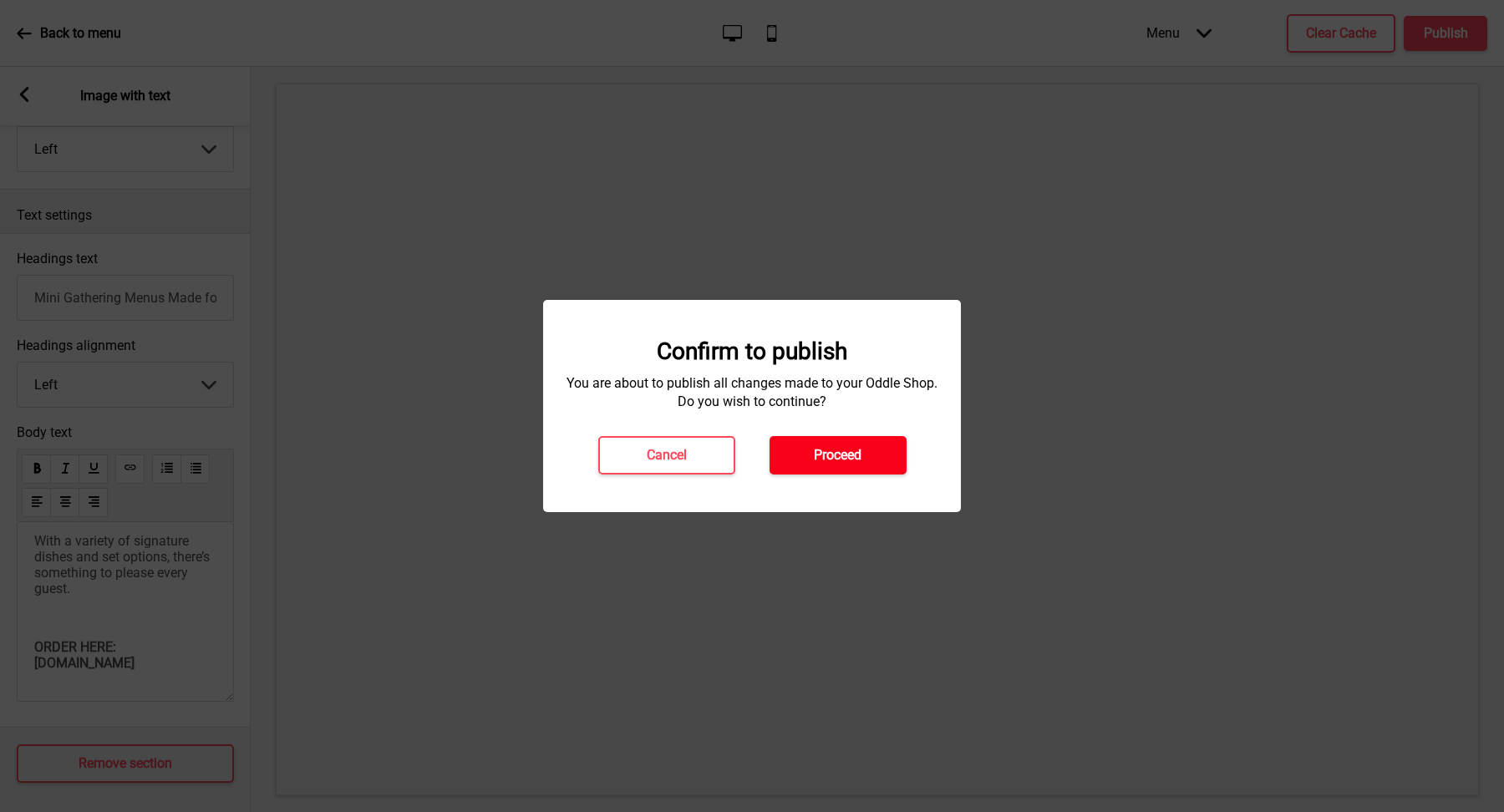
click at [841, 447] on h4 "Proceed" at bounding box center [838, 455] width 47 height 19
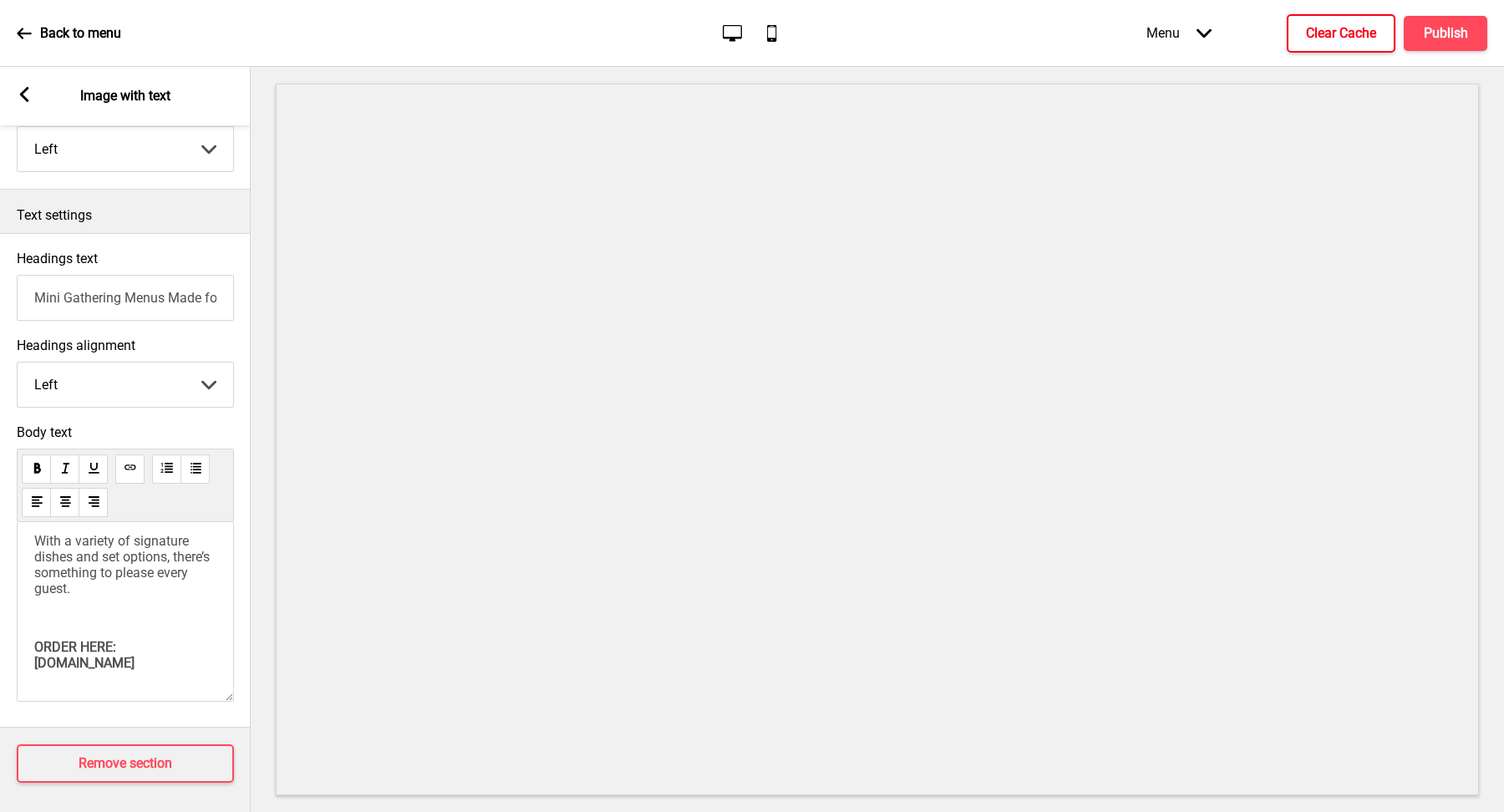
click at [1357, 39] on h4 "Clear Cache" at bounding box center [1341, 34] width 70 height 19
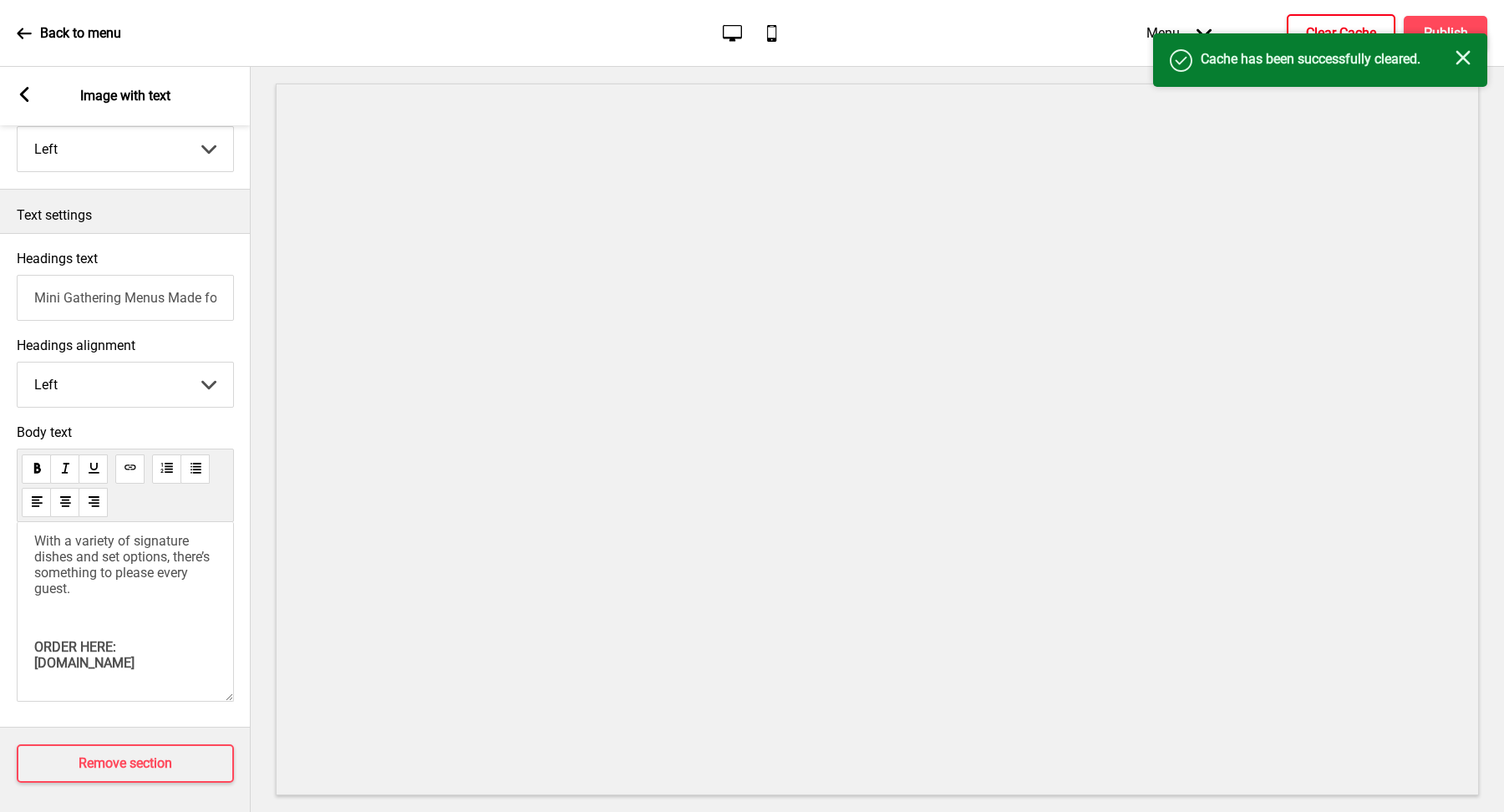
click at [1437, 35] on div "Success Cache has been successfully cleared. Close" at bounding box center [1320, 60] width 334 height 53
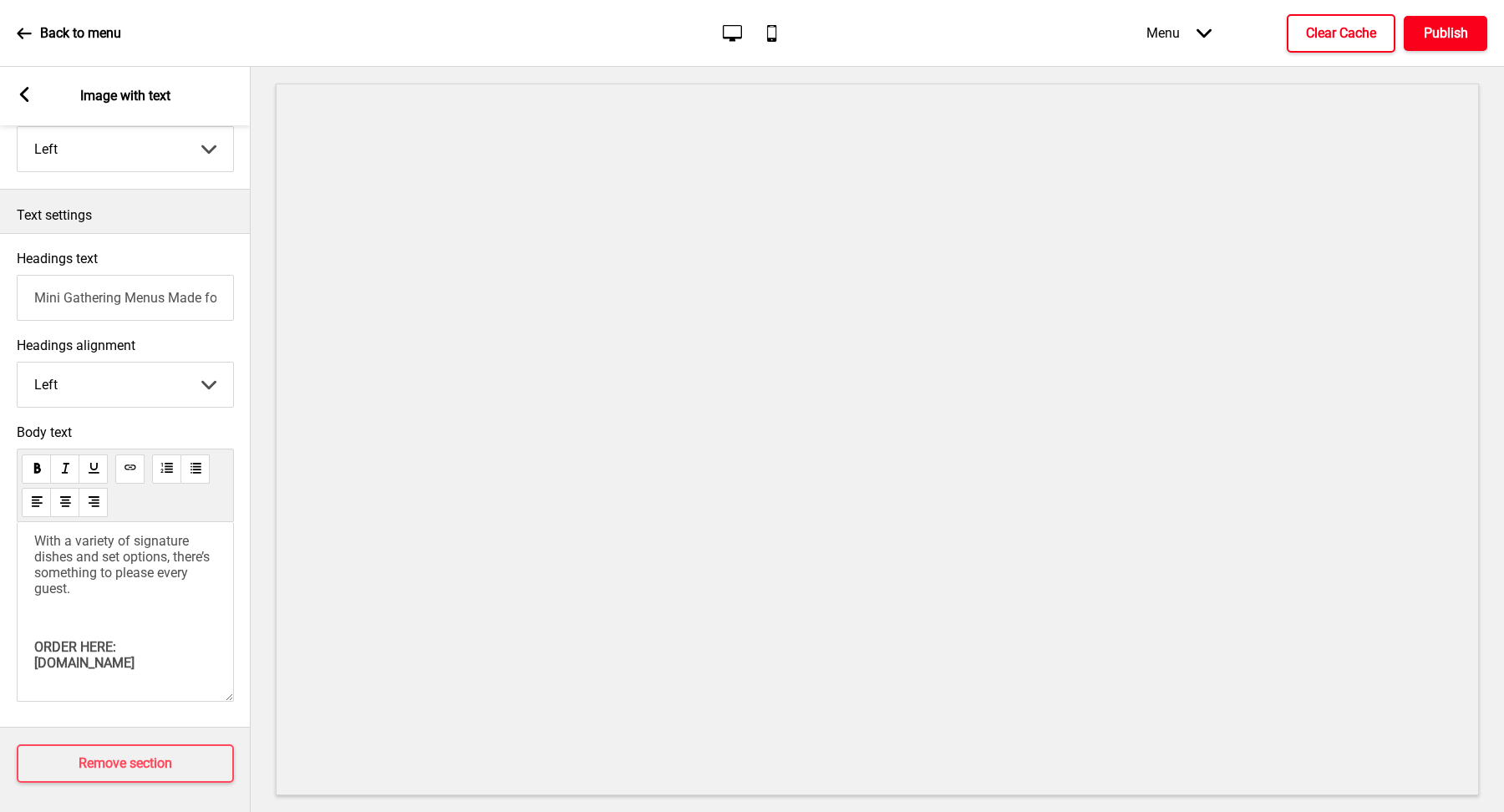
click at [1437, 35] on h4 "Publish" at bounding box center [1446, 34] width 44 height 19
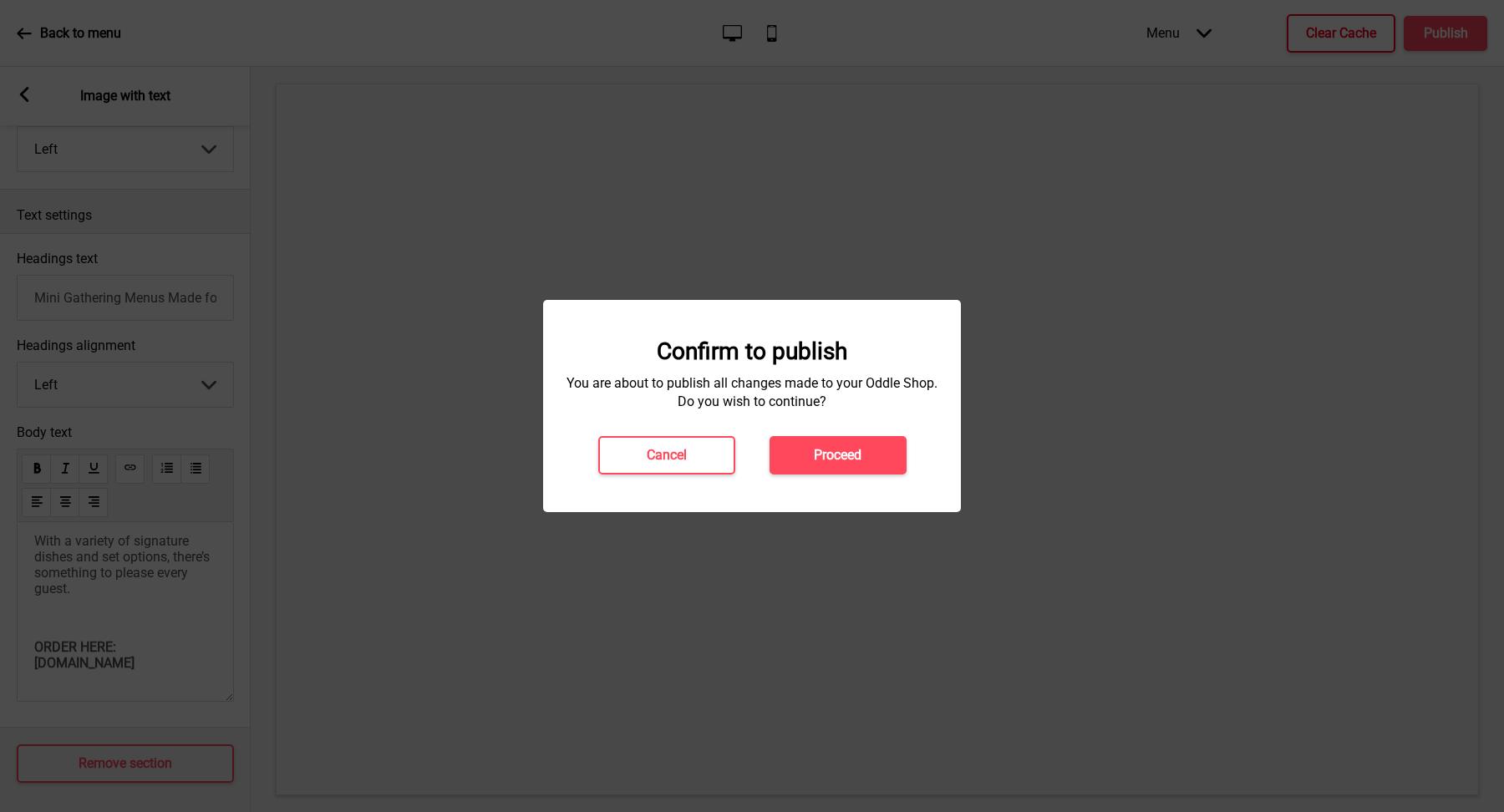
click at [791, 451] on button "Proceed" at bounding box center [838, 455] width 137 height 38
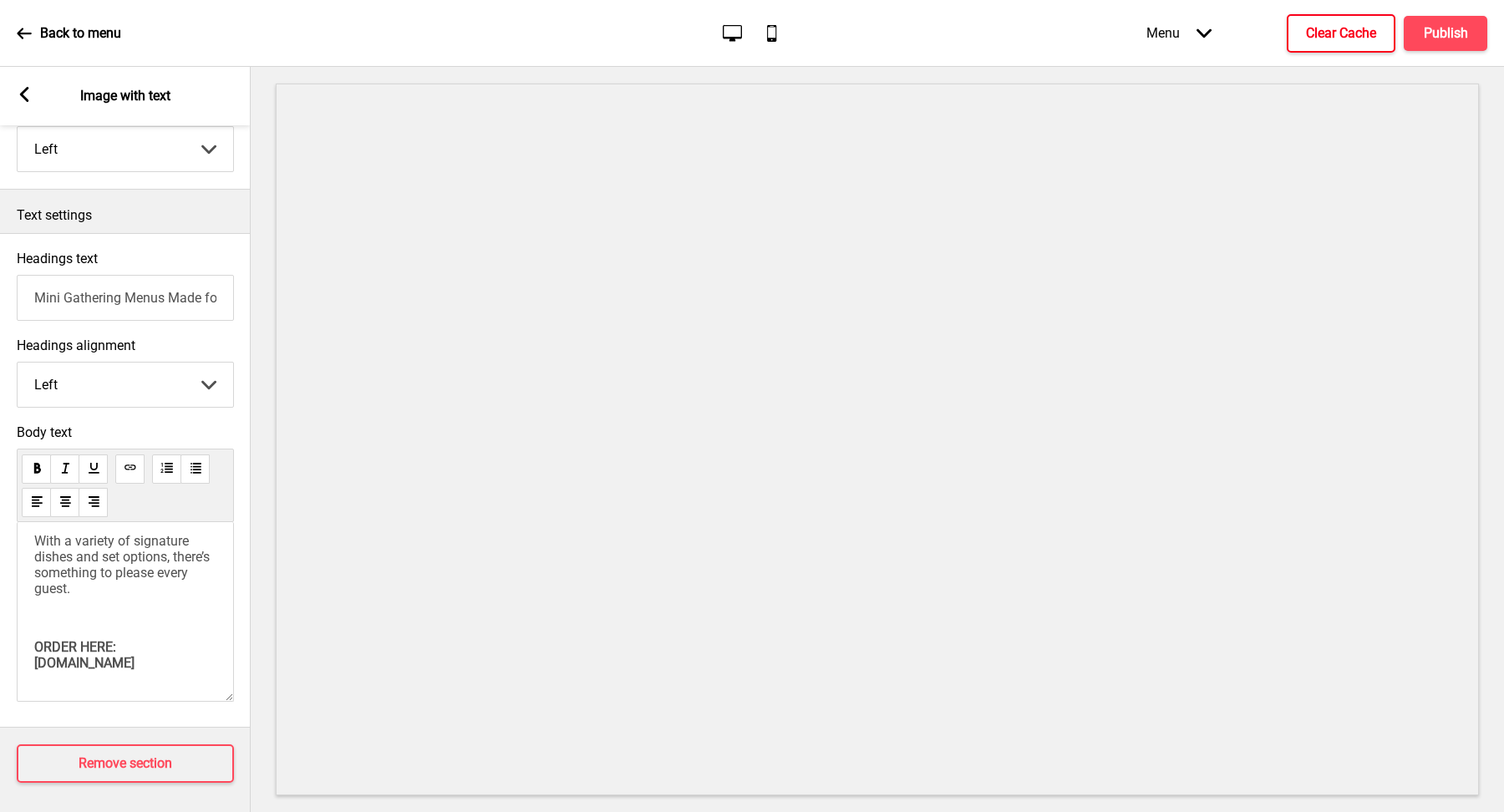
click at [184, 639] on p "ORDER HERE: [DOMAIN_NAME] ﻿ ﻿" at bounding box center [125, 655] width 182 height 32
drag, startPoint x: 203, startPoint y: 663, endPoint x: 1, endPoint y: 651, distance: 202.4
click at [1, 651] on div "Body text Enjoy a stress-free celebration with our Mini Gathering Menus, crafte…" at bounding box center [125, 567] width 251 height 302
click at [124, 470] on button at bounding box center [129, 469] width 30 height 30
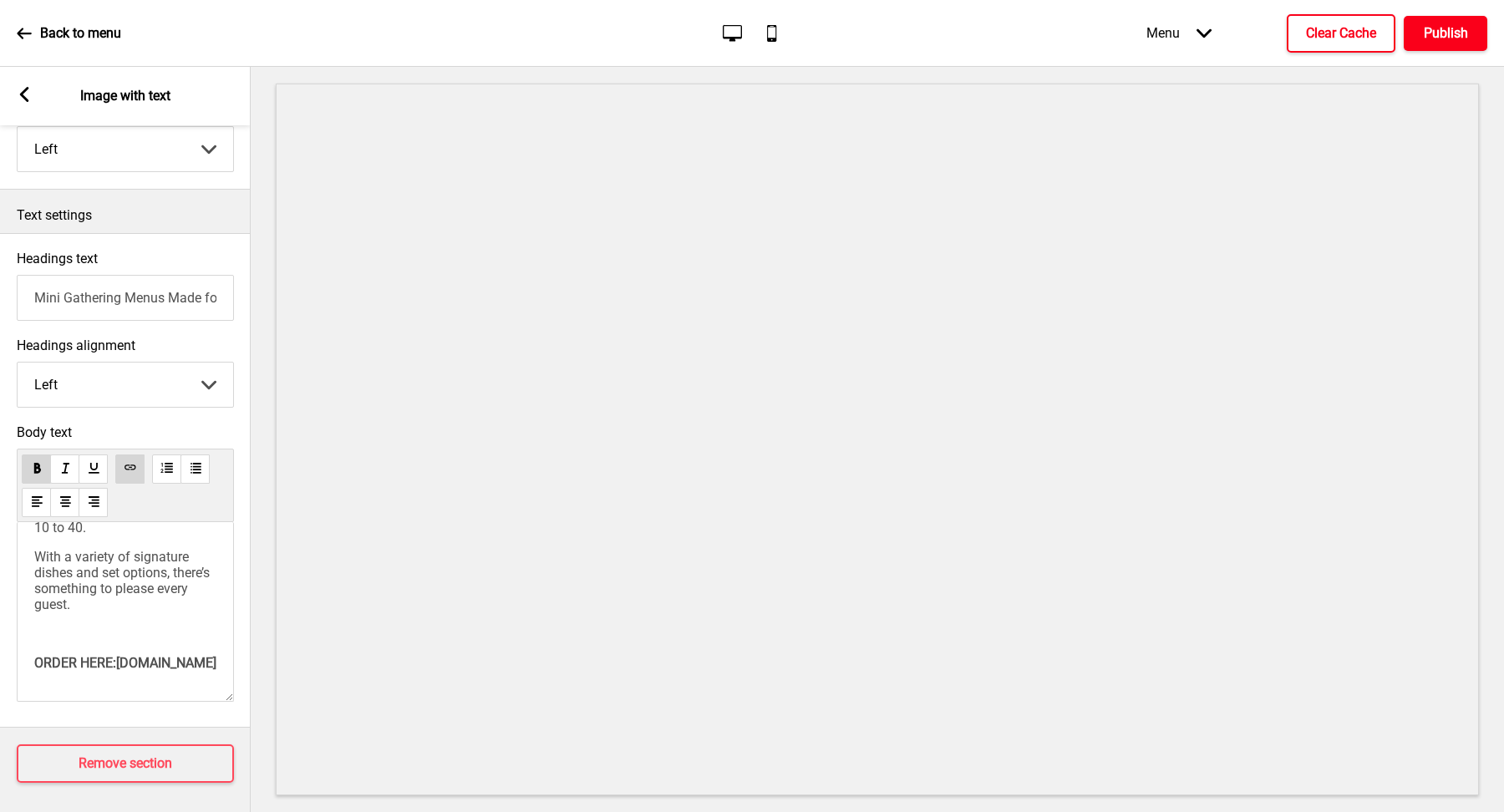
click at [1404, 30] on button "Publish" at bounding box center [1446, 34] width 84 height 35
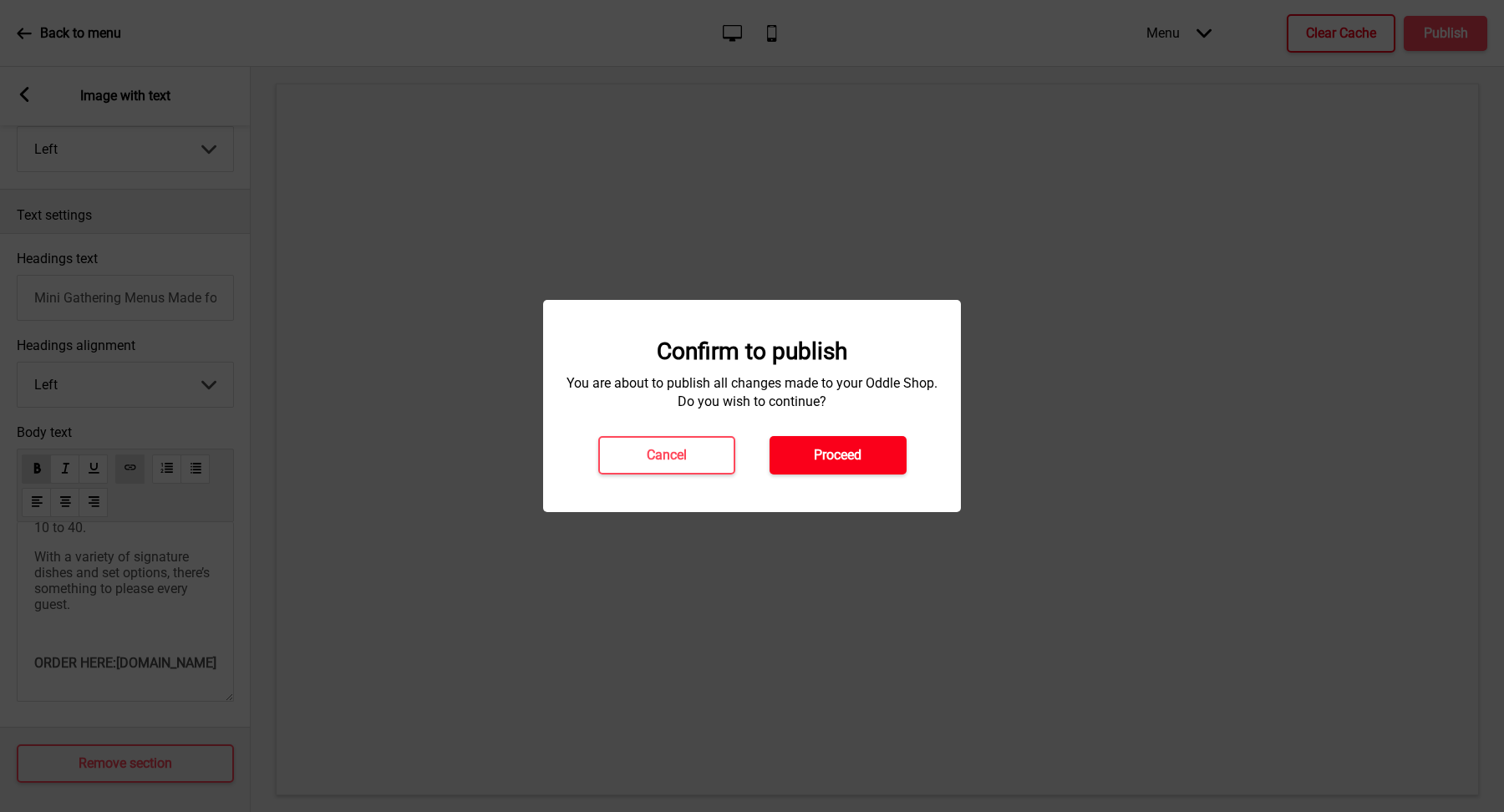
click at [858, 449] on h4 "Proceed" at bounding box center [838, 455] width 47 height 19
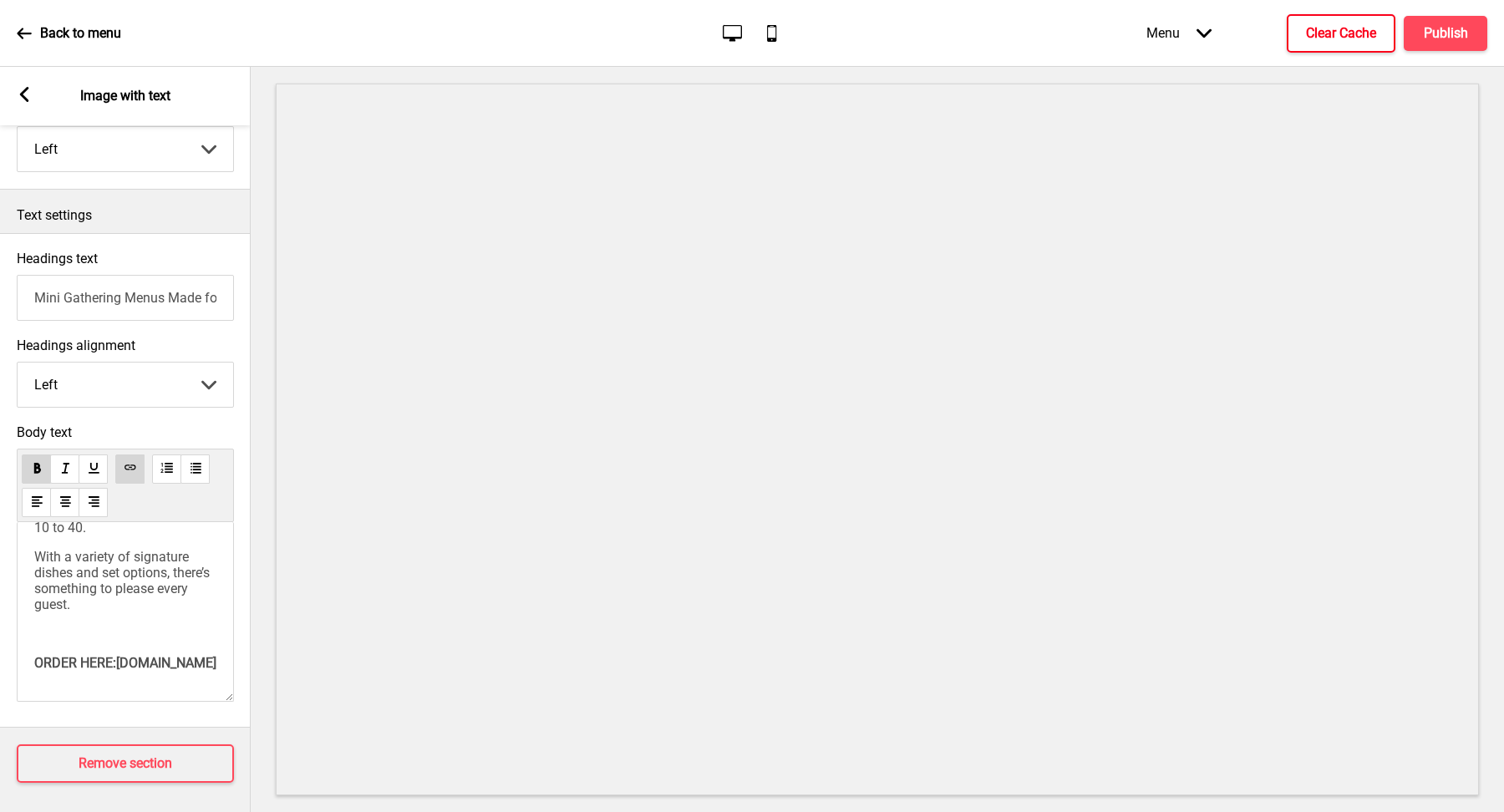
click at [116, 655] on span "[DOMAIN_NAME]" at bounding box center [166, 662] width 101 height 16
click at [1429, 40] on h4 "Publish" at bounding box center [1446, 34] width 44 height 19
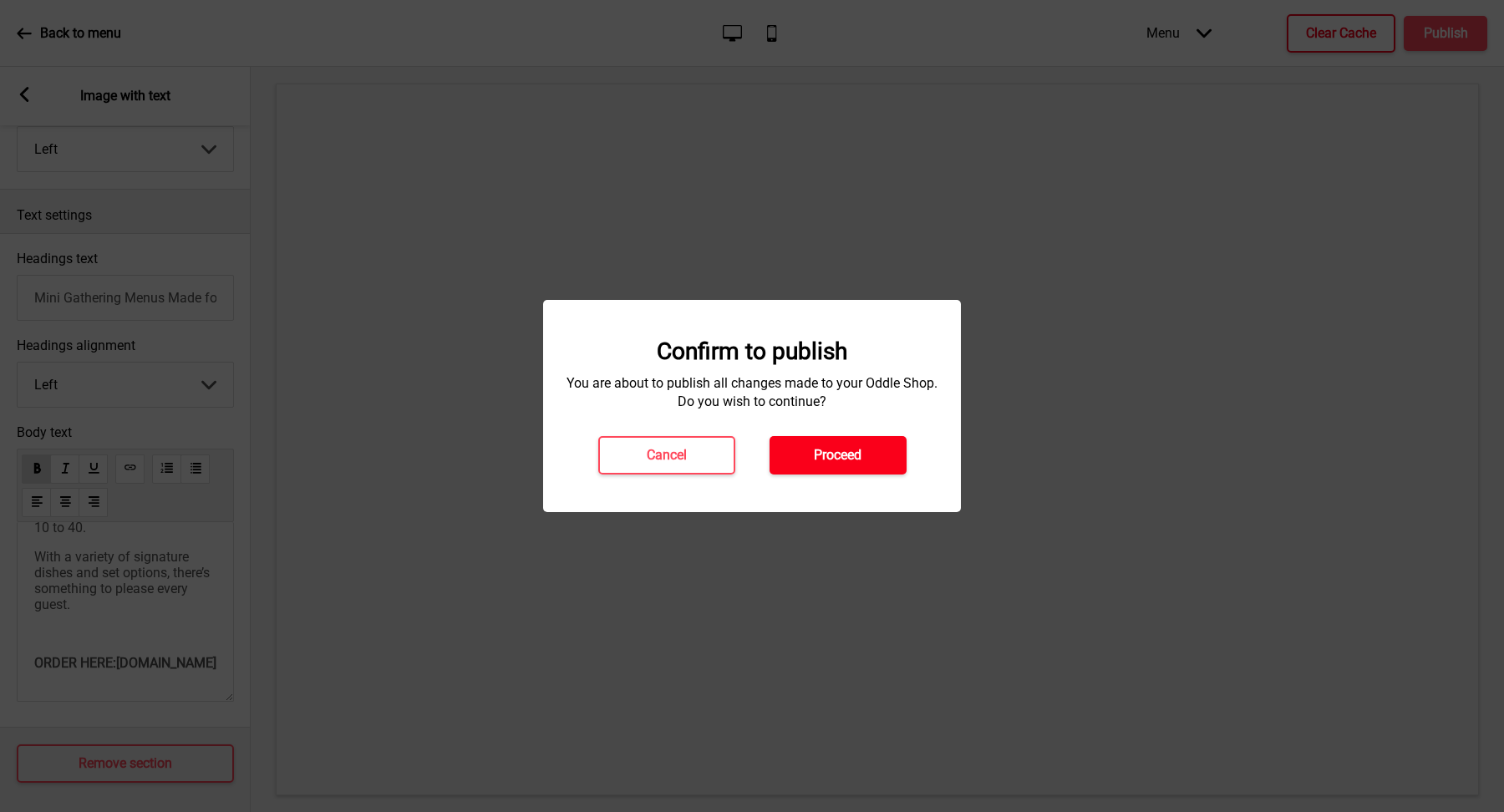
click at [841, 438] on button "Proceed" at bounding box center [838, 455] width 137 height 38
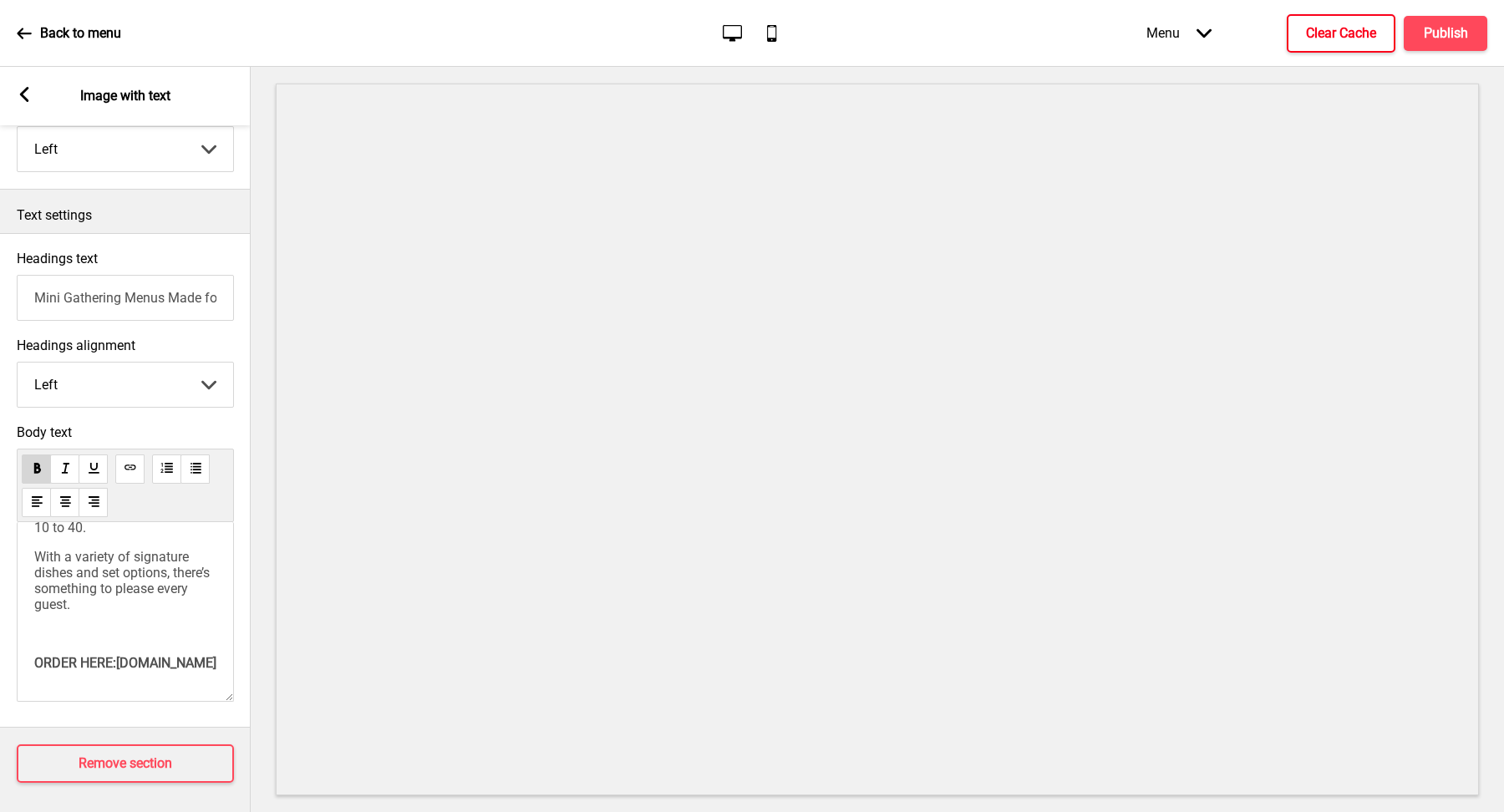
click at [116, 655] on span "[DOMAIN_NAME]" at bounding box center [166, 662] width 101 height 16
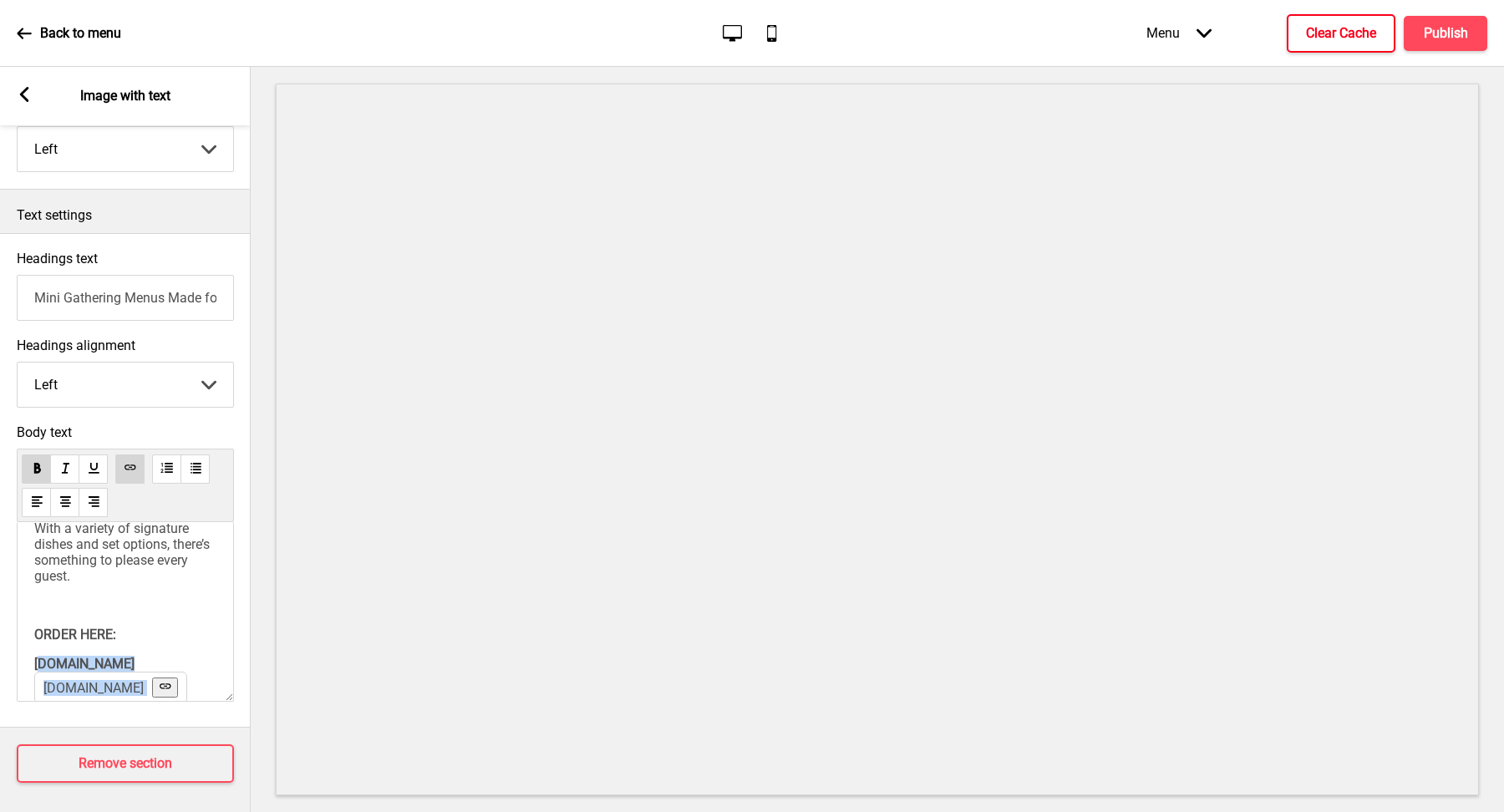
scroll to position [101, 7]
drag, startPoint x: 37, startPoint y: 657, endPoint x: 218, endPoint y: 657, distance: 181.0
click at [218, 657] on div "Enjoy a stress-free celebration with our Mini Gathering Menus, crafted for grou…" at bounding box center [125, 612] width 217 height 180
click at [153, 584] on div "Enjoy a stress-free celebration with our Mini Gathering Menus, crafted for grou…" at bounding box center [125, 555] width 182 height 228
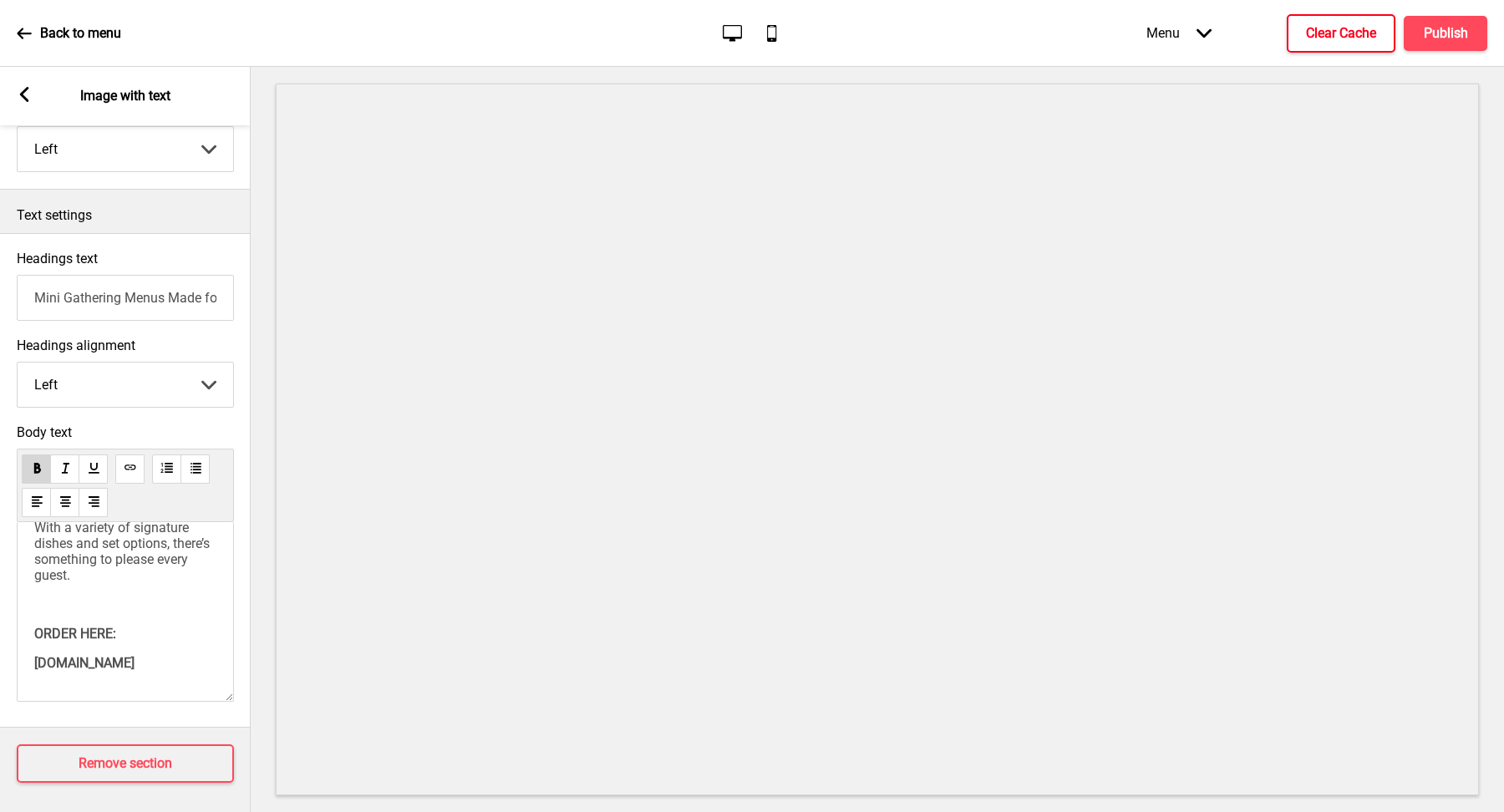
click at [176, 655] on p "﻿ [DOMAIN_NAME] ﻿ ﻿ ﻿" at bounding box center [125, 662] width 182 height 16
drag, startPoint x: 189, startPoint y: 650, endPoint x: 2, endPoint y: 629, distance: 188.2
click at [2, 629] on div "Body text Enjoy a stress-free celebration with our Mini Gathering Menus, crafte…" at bounding box center [125, 567] width 251 height 302
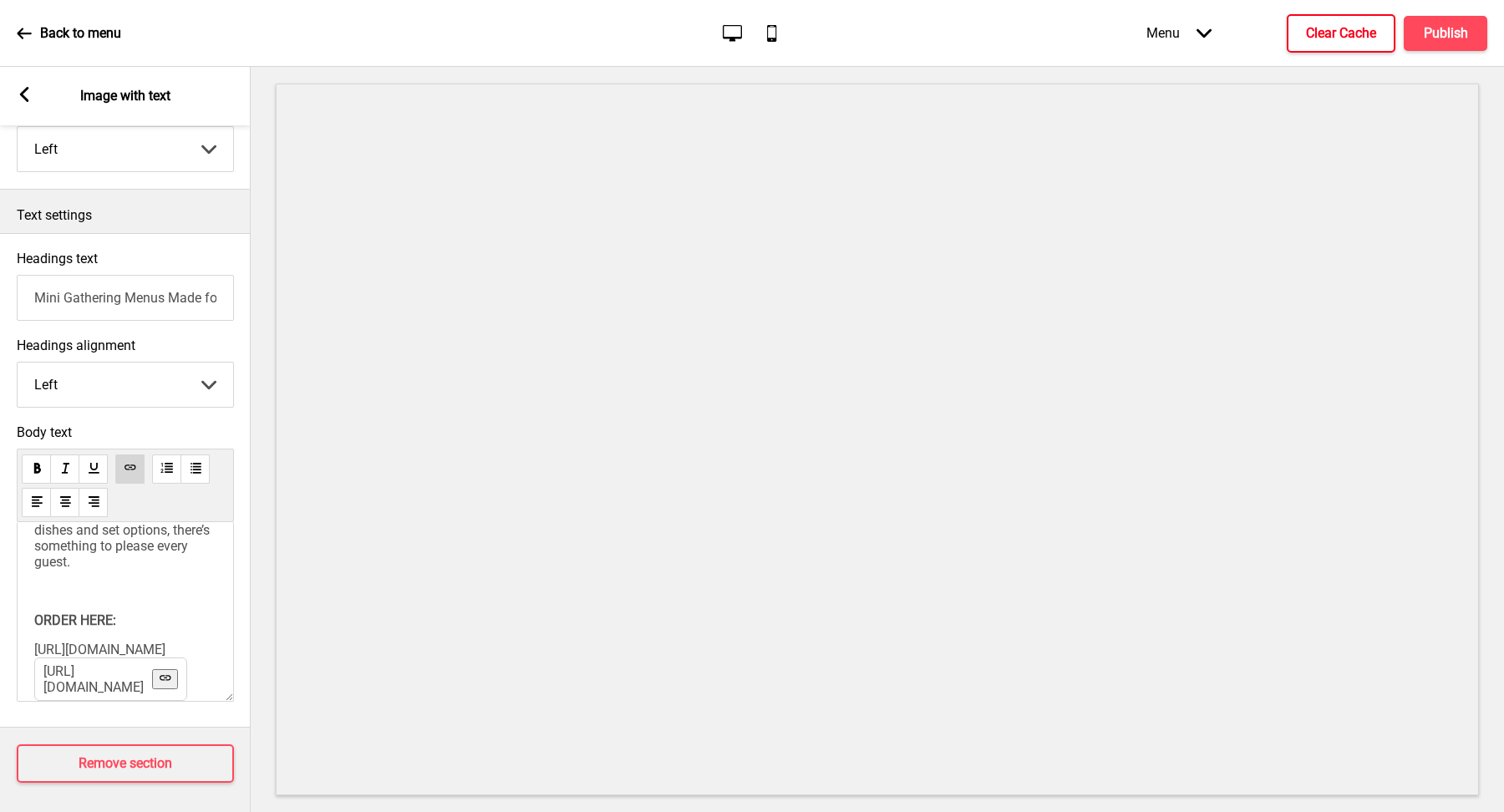
scroll to position [142, 0]
click at [95, 643] on p "﻿ [URL][DOMAIN_NAME] [URL][DOMAIN_NAME] ﻿ ﻿ ﻿ ﻿ ﻿" at bounding box center [125, 649] width 182 height 16
drag, startPoint x: 79, startPoint y: 646, endPoint x: 4, endPoint y: 616, distance: 80.8
click at [4, 616] on div "Body text Enjoy a stress-free celebration with our Mini Gathering Menus, crafte…" at bounding box center [125, 567] width 251 height 302
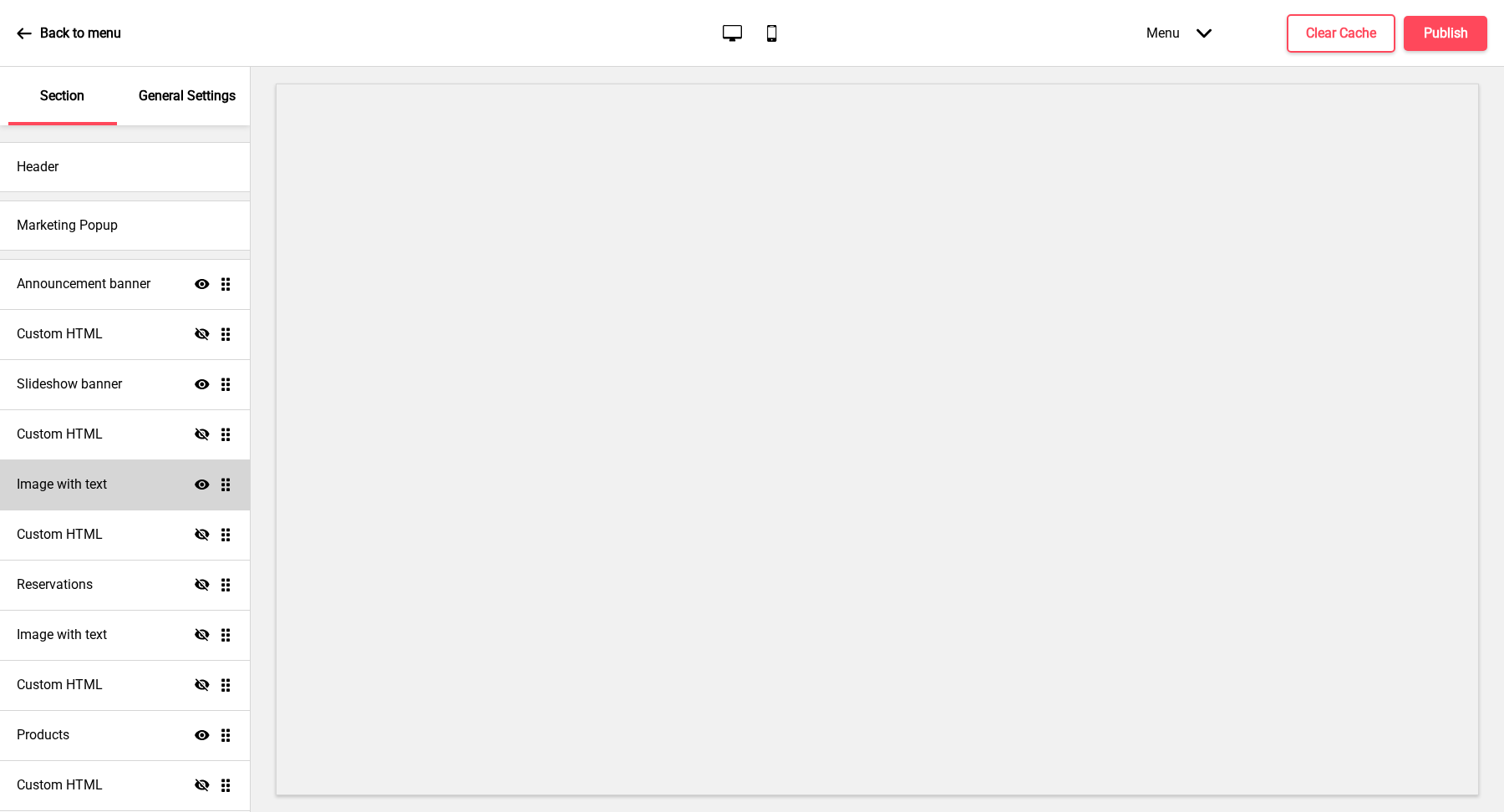
click at [83, 492] on h4 "Image with text" at bounding box center [62, 484] width 90 height 19
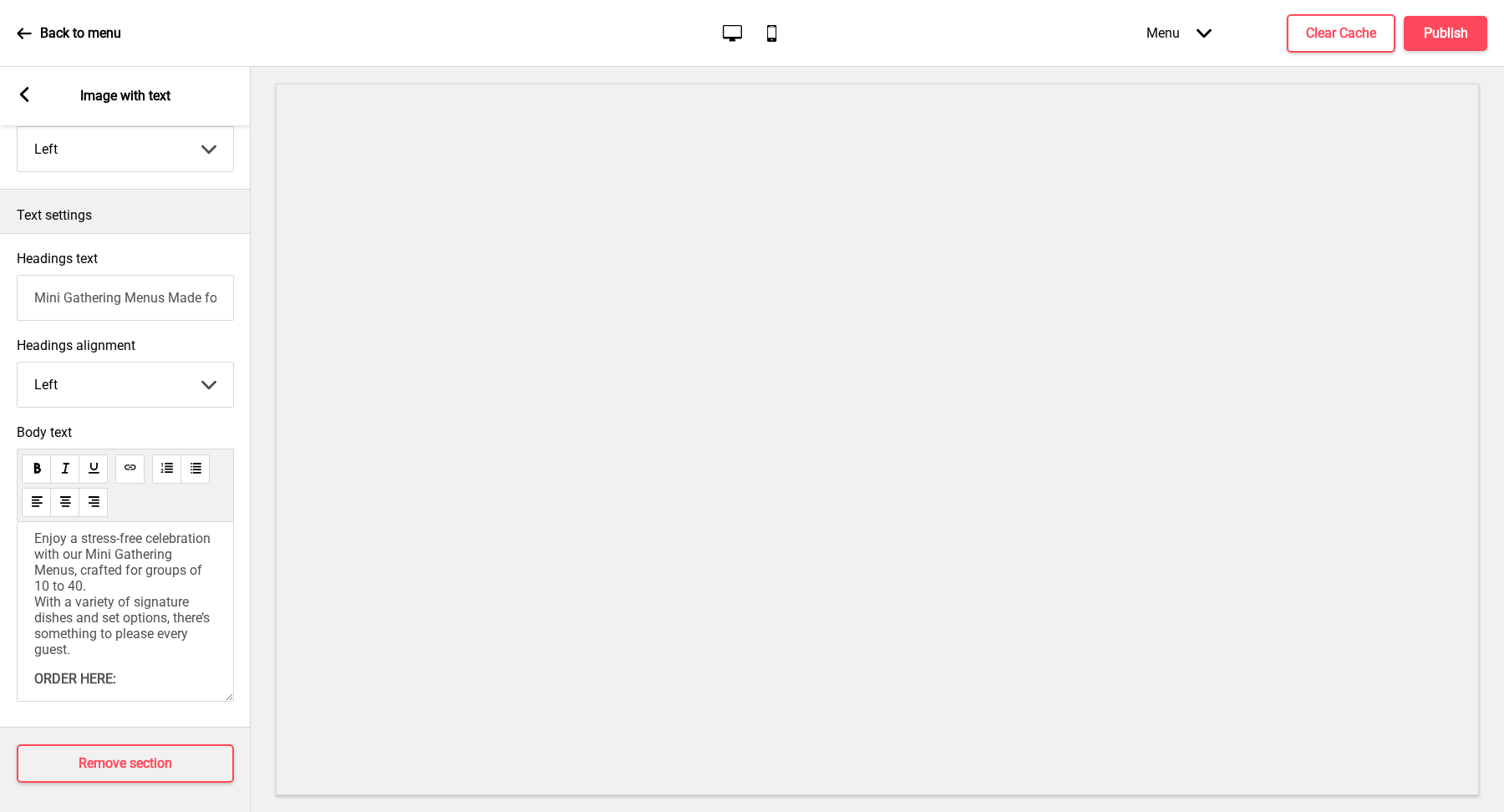
scroll to position [163, 0]
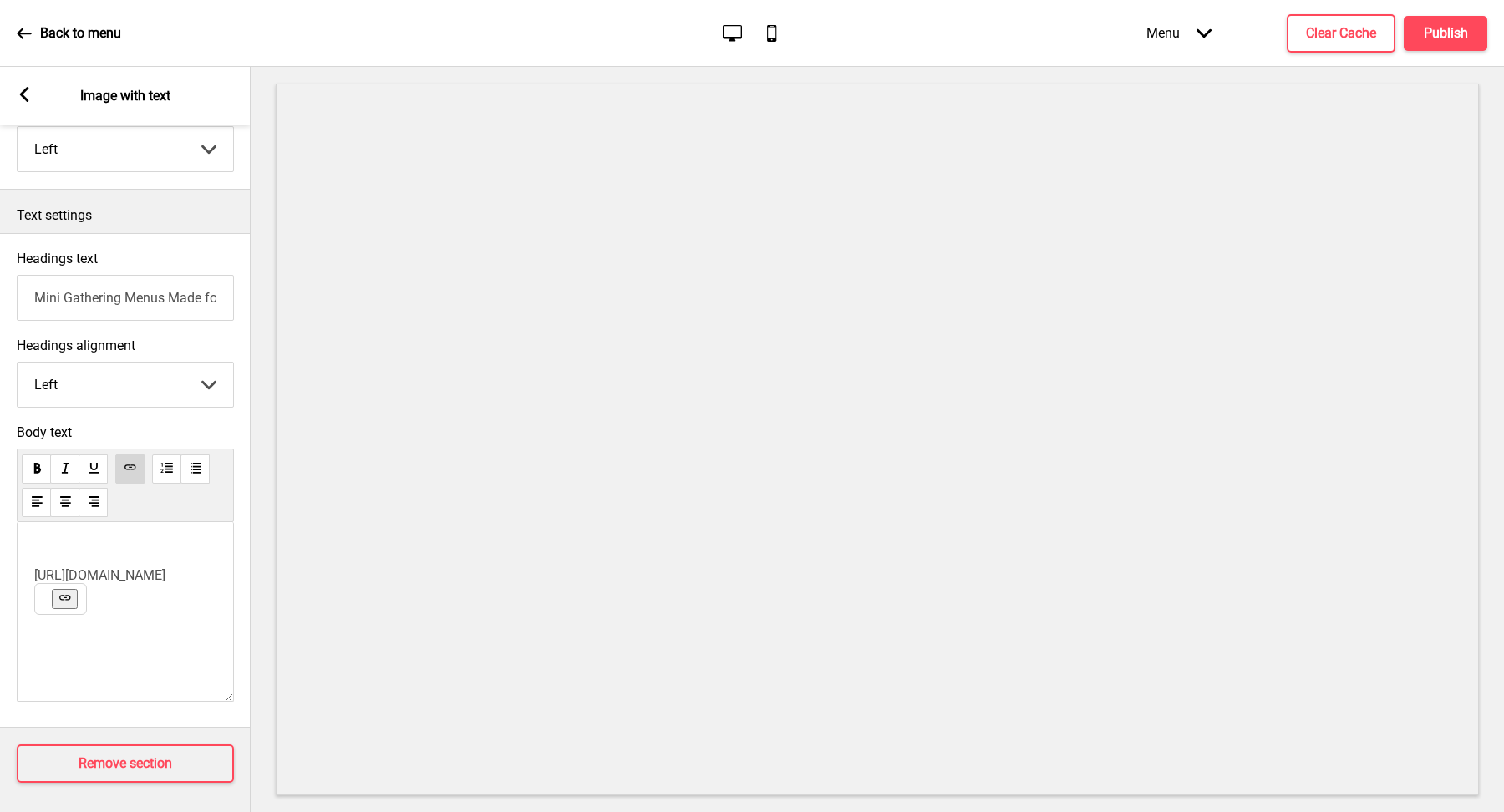
drag, startPoint x: 79, startPoint y: 619, endPoint x: 37, endPoint y: 581, distance: 56.6
click at [37, 581] on p "﻿ https://yucunclaypot-minigathering.oddle.me/en_SG/ ﻿" at bounding box center [125, 575] width 182 height 16
click at [105, 582] on div "Write something ﻿" at bounding box center [125, 612] width 217 height 180
click at [66, 575] on div "Write something ﻿" at bounding box center [125, 612] width 217 height 180
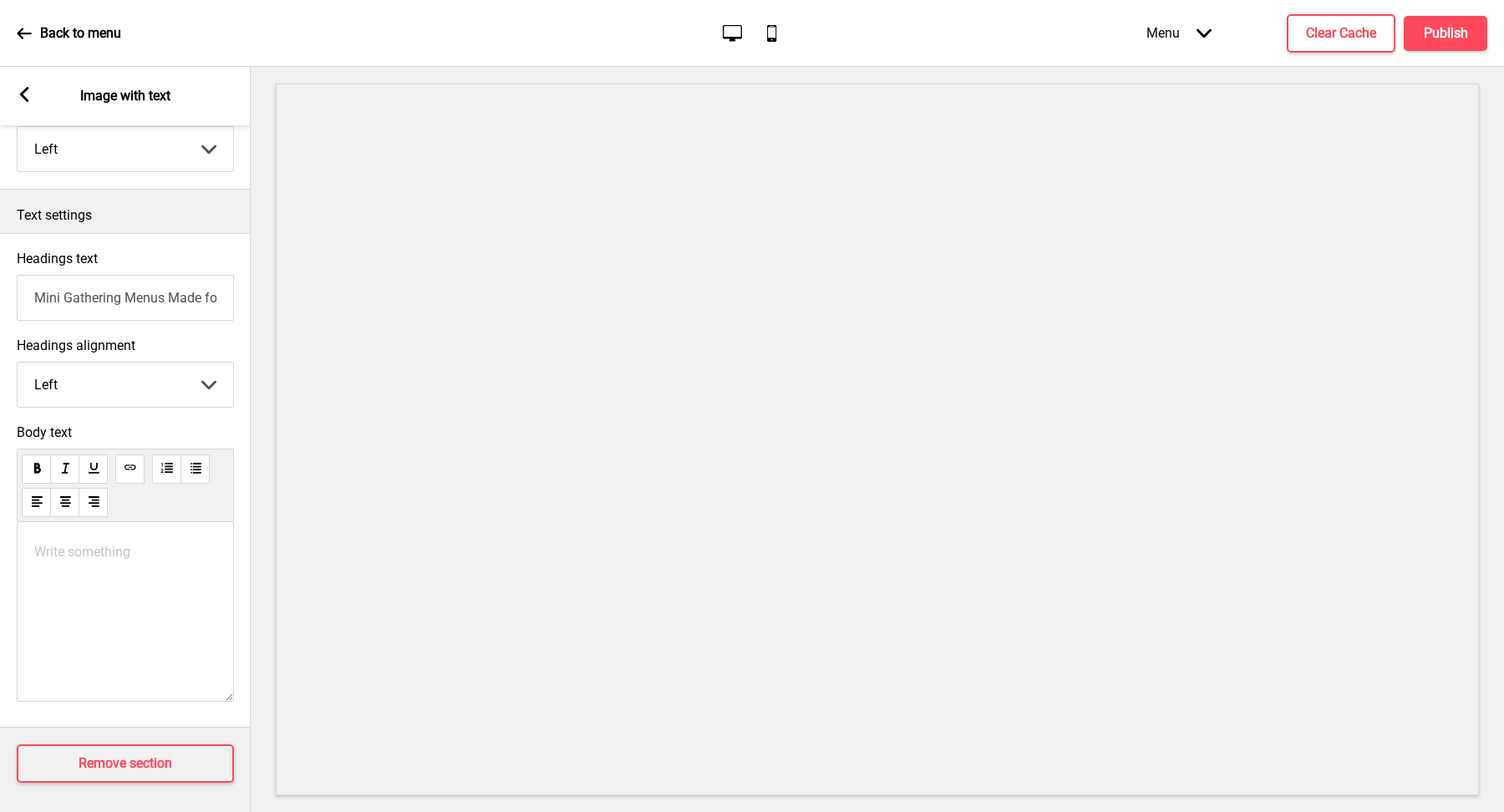
drag, startPoint x: 38, startPoint y: 547, endPoint x: 255, endPoint y: 671, distance: 249.9
click at [253, 661] on div "Section General Settings Header Marketing Popup Announcement banner Show Drag C…" at bounding box center [752, 439] width 1504 height 745
click at [36, 543] on span "[URL][DOMAIN_NAME]" at bounding box center [100, 551] width 131 height 16
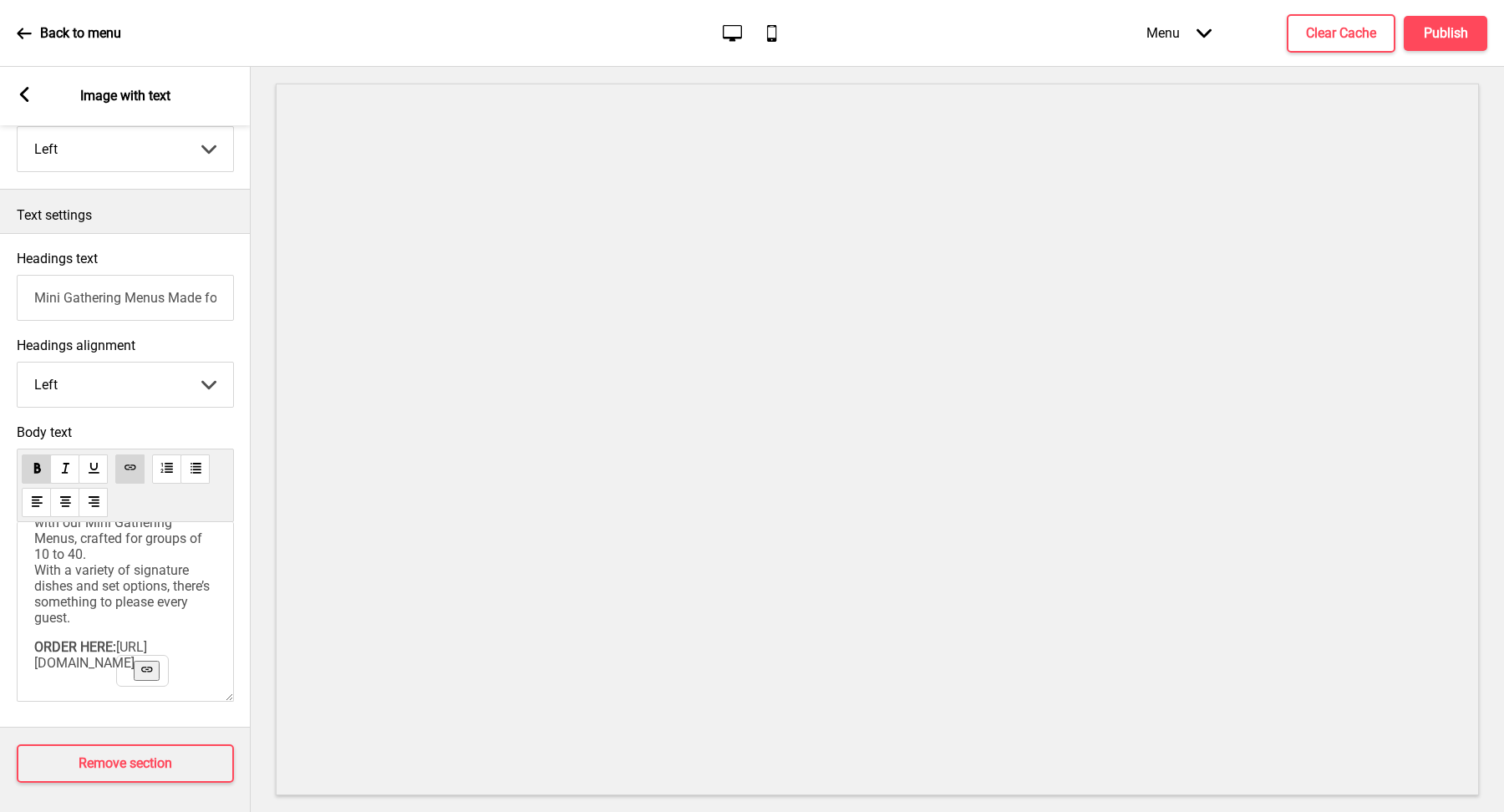
scroll to position [106, 0]
click at [1348, 25] on h4 "Clear Cache" at bounding box center [1341, 34] width 70 height 19
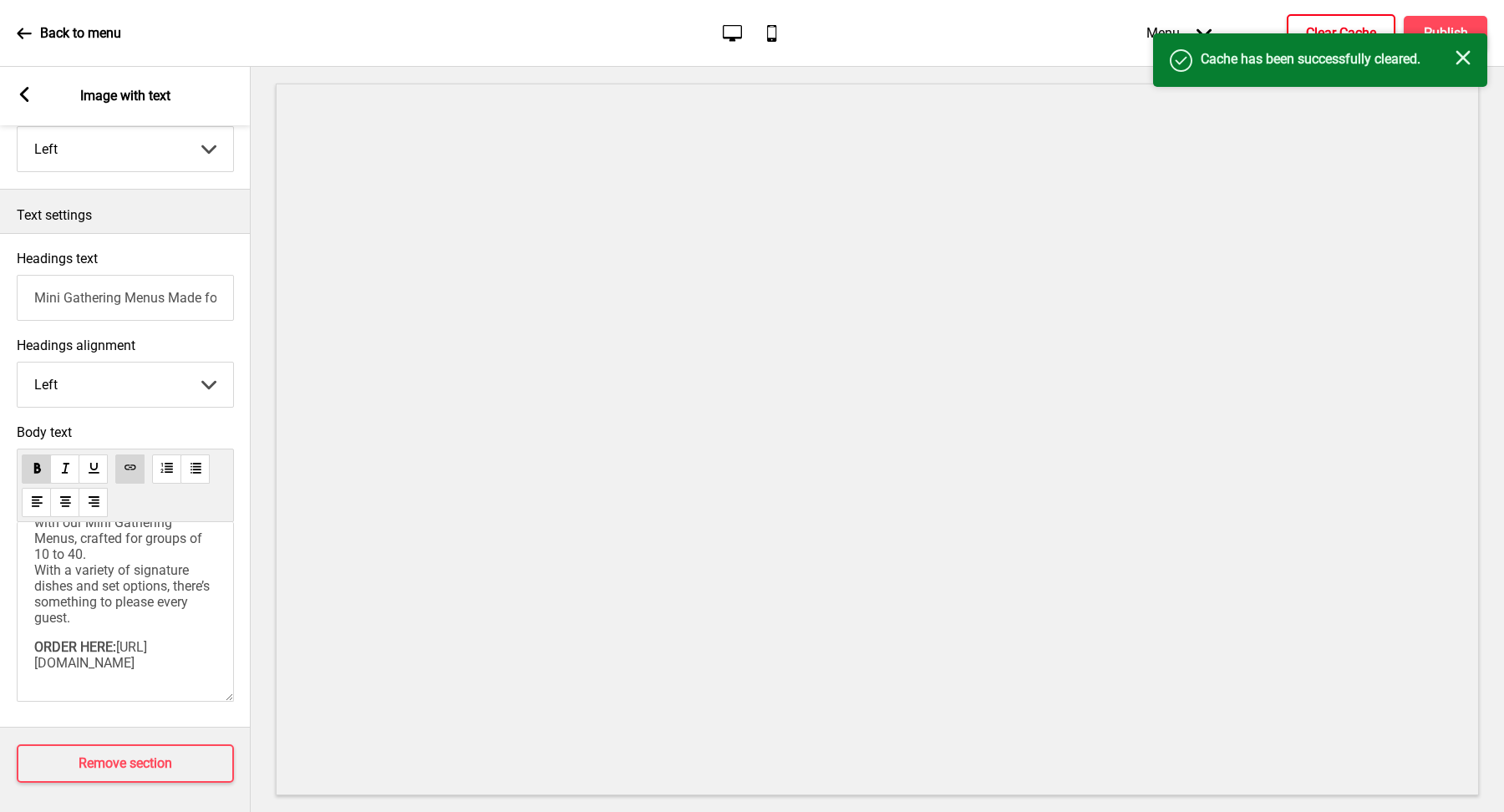
click at [1468, 54] on icon "Close" at bounding box center [1463, 57] width 15 height 15
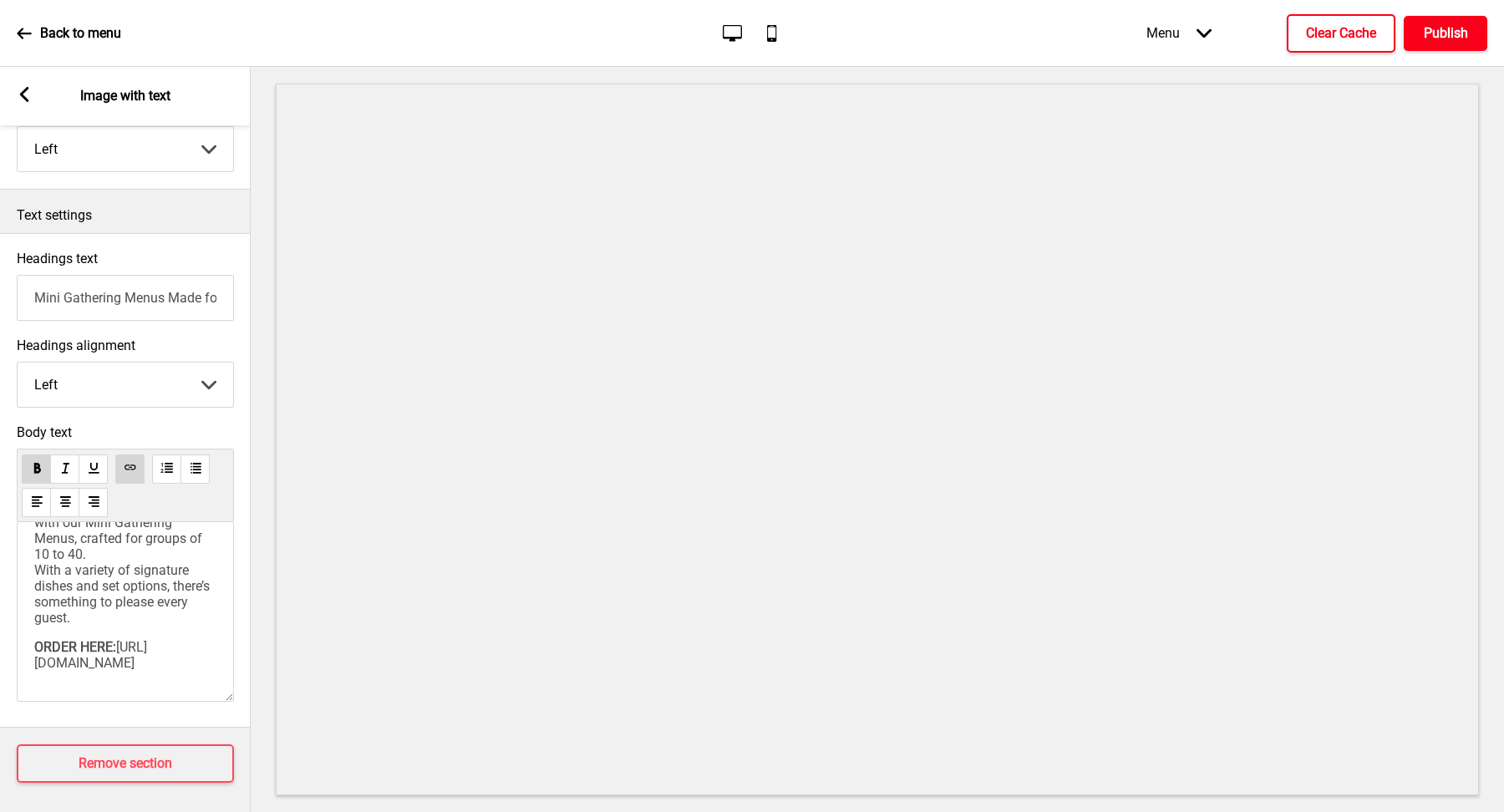
click at [1457, 36] on h4 "Publish" at bounding box center [1446, 34] width 44 height 19
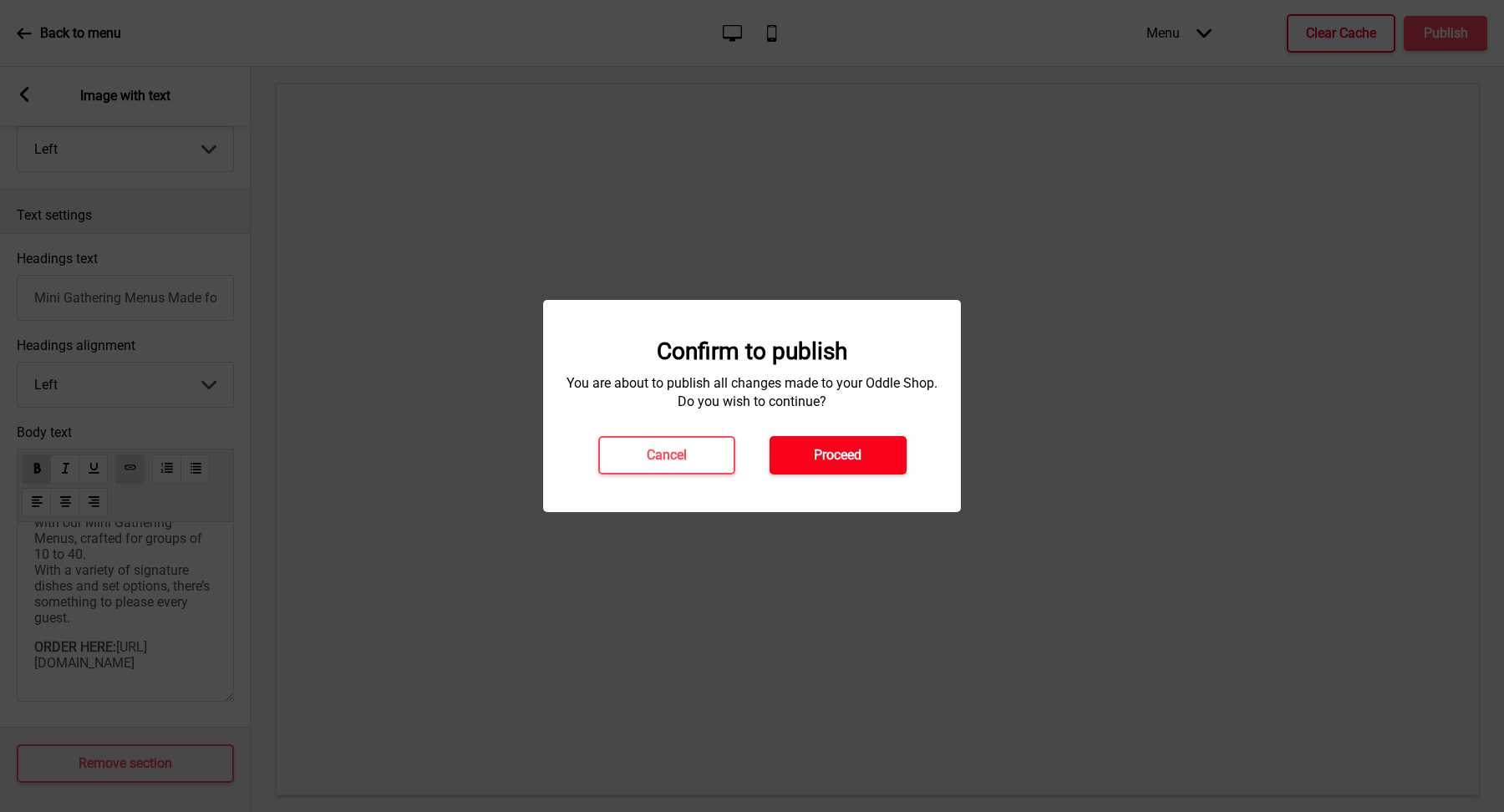
click at [862, 454] on button "Proceed" at bounding box center [838, 455] width 137 height 38
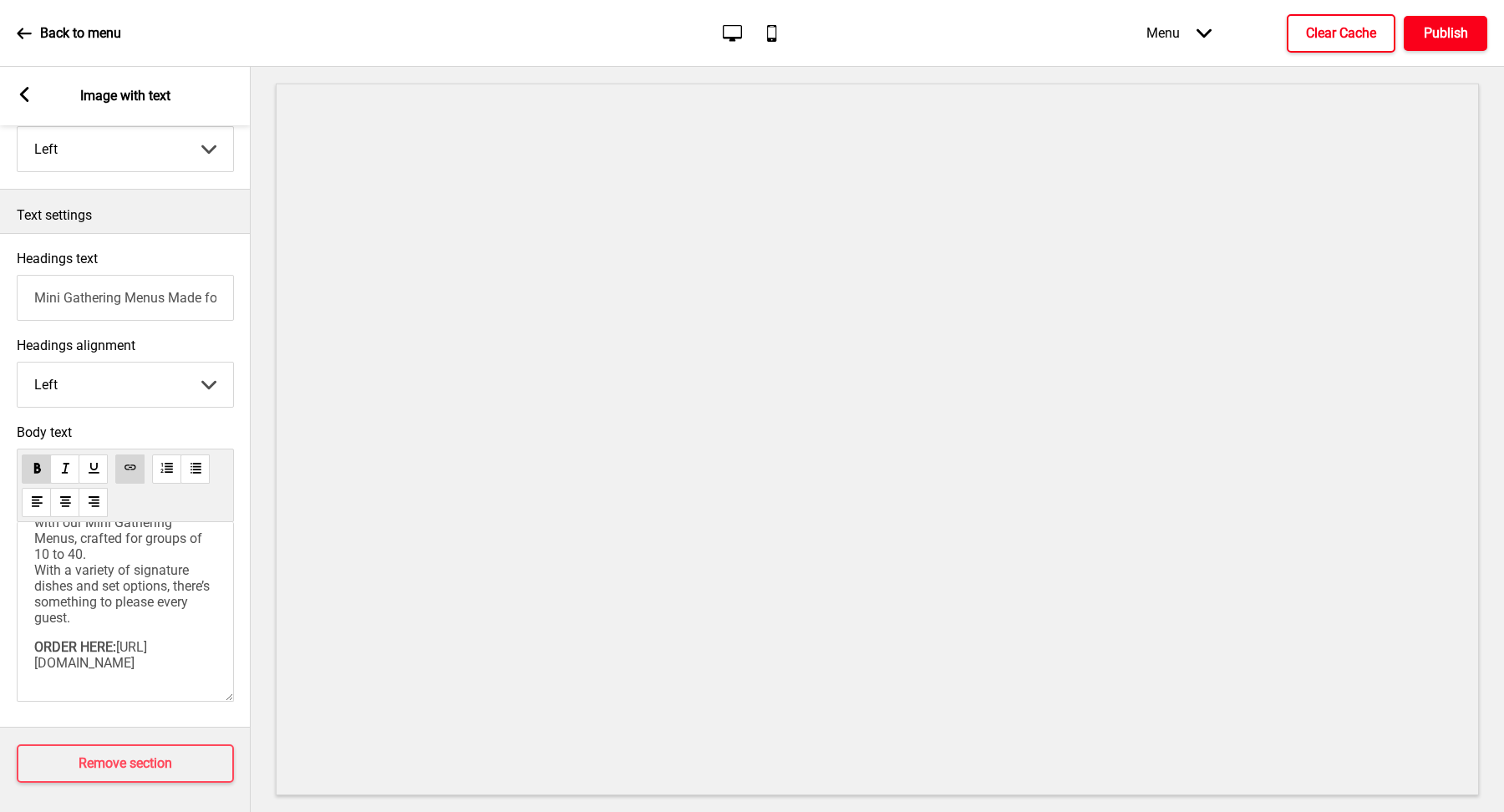
click at [1435, 37] on h4 "Publish" at bounding box center [1446, 34] width 44 height 19
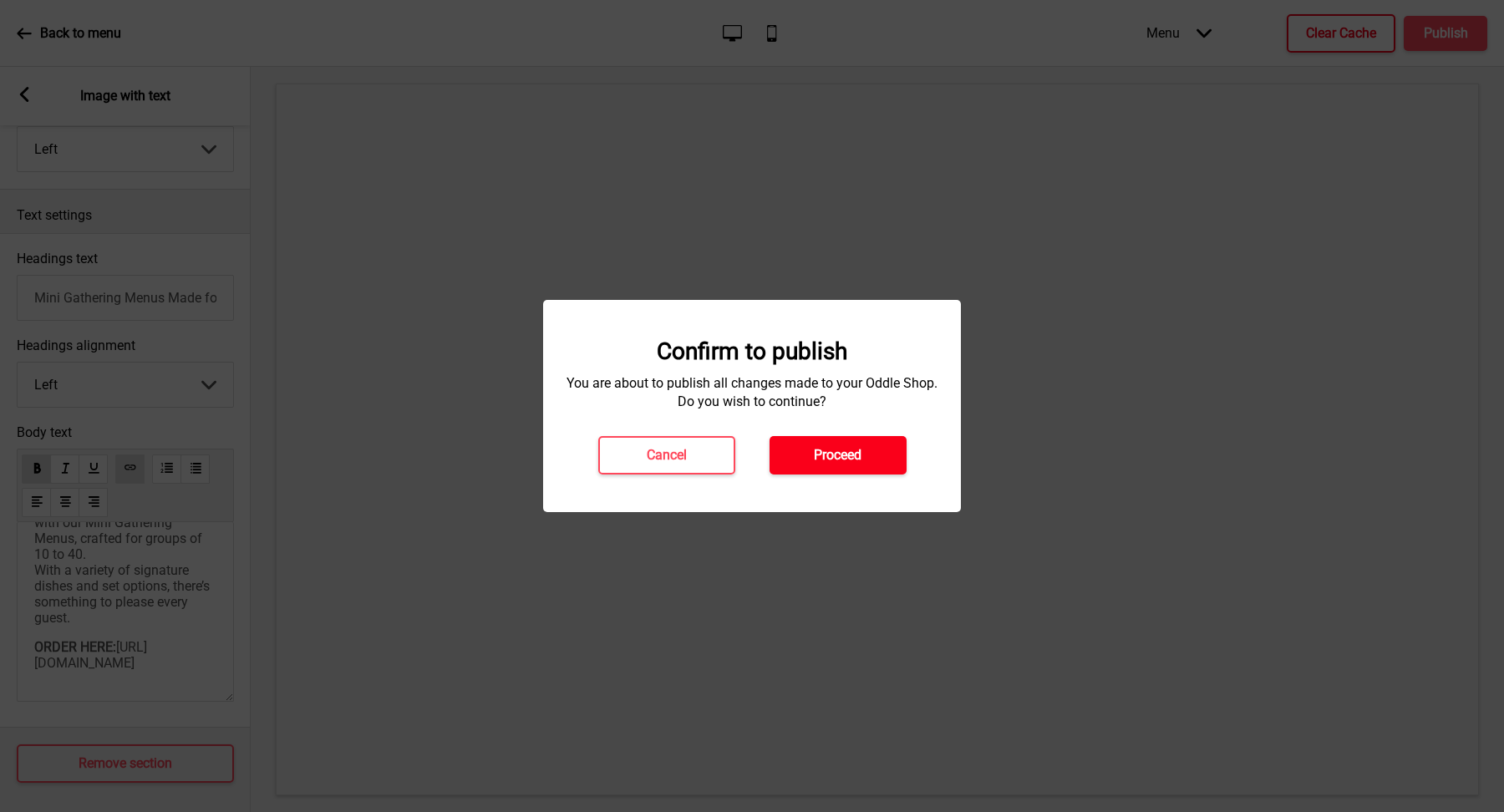
click at [846, 454] on h4 "Proceed" at bounding box center [838, 455] width 47 height 19
